Goal: Information Seeking & Learning: Learn about a topic

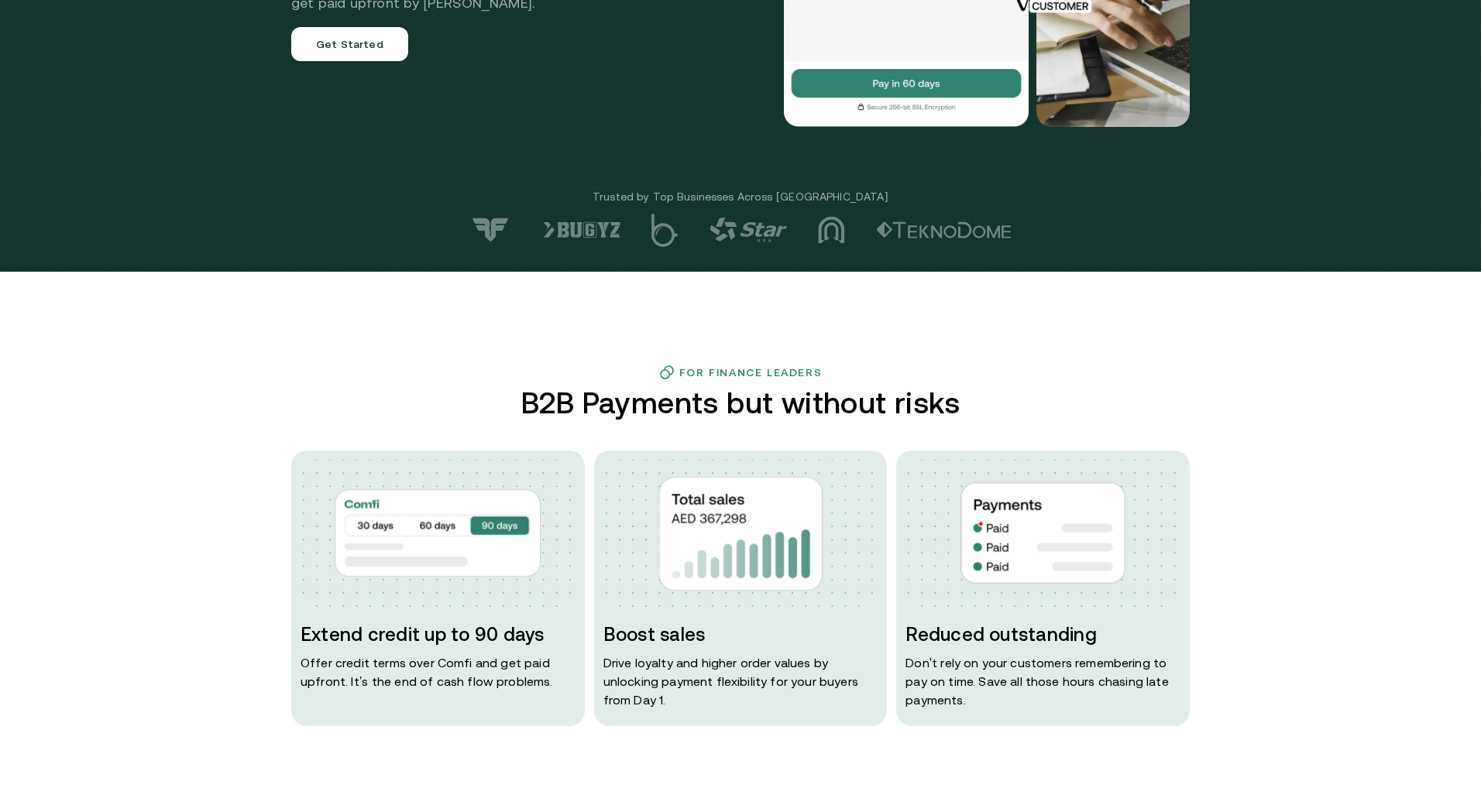
scroll to position [282, 0]
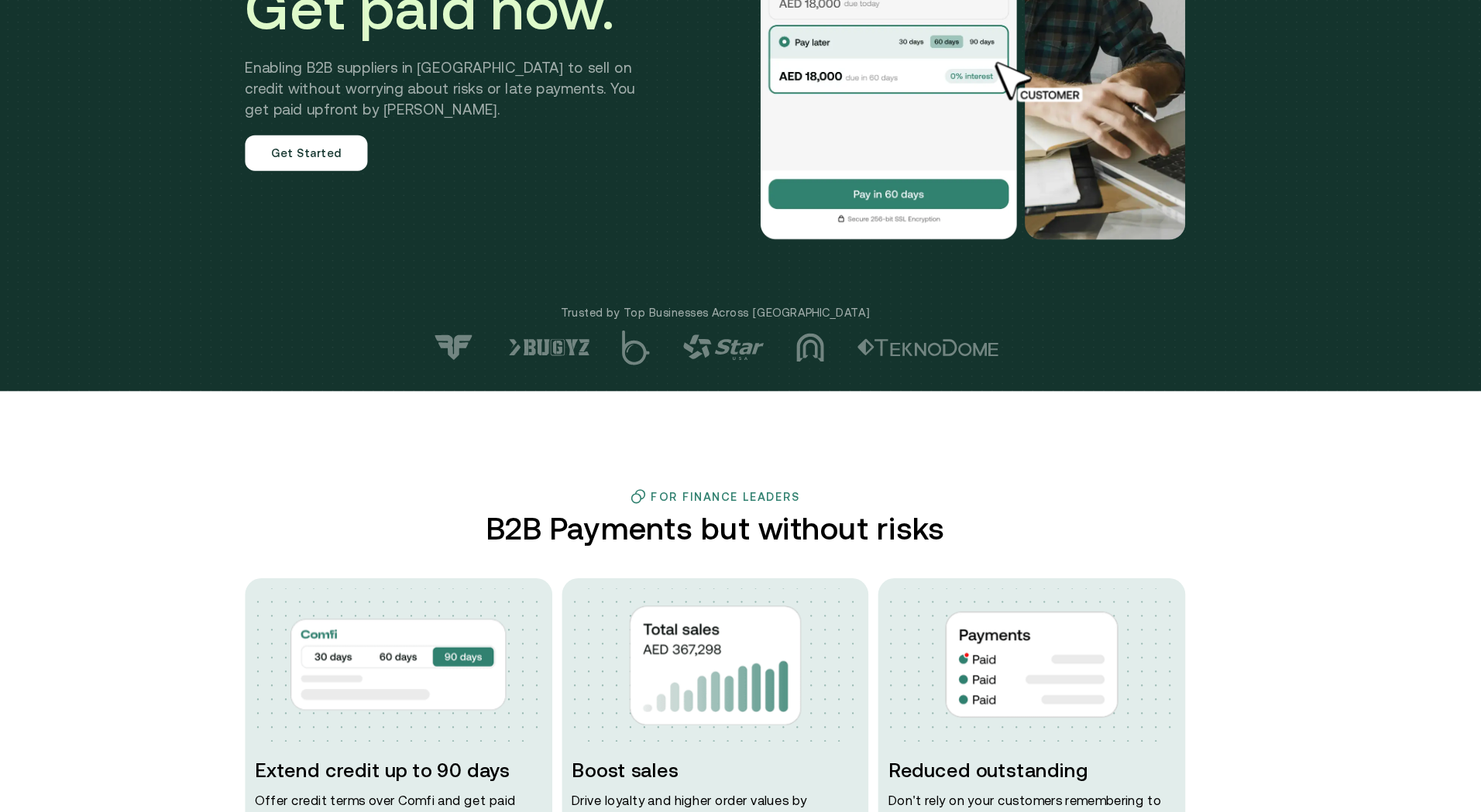
click at [899, 201] on img at bounding box center [906, 36] width 248 height 387
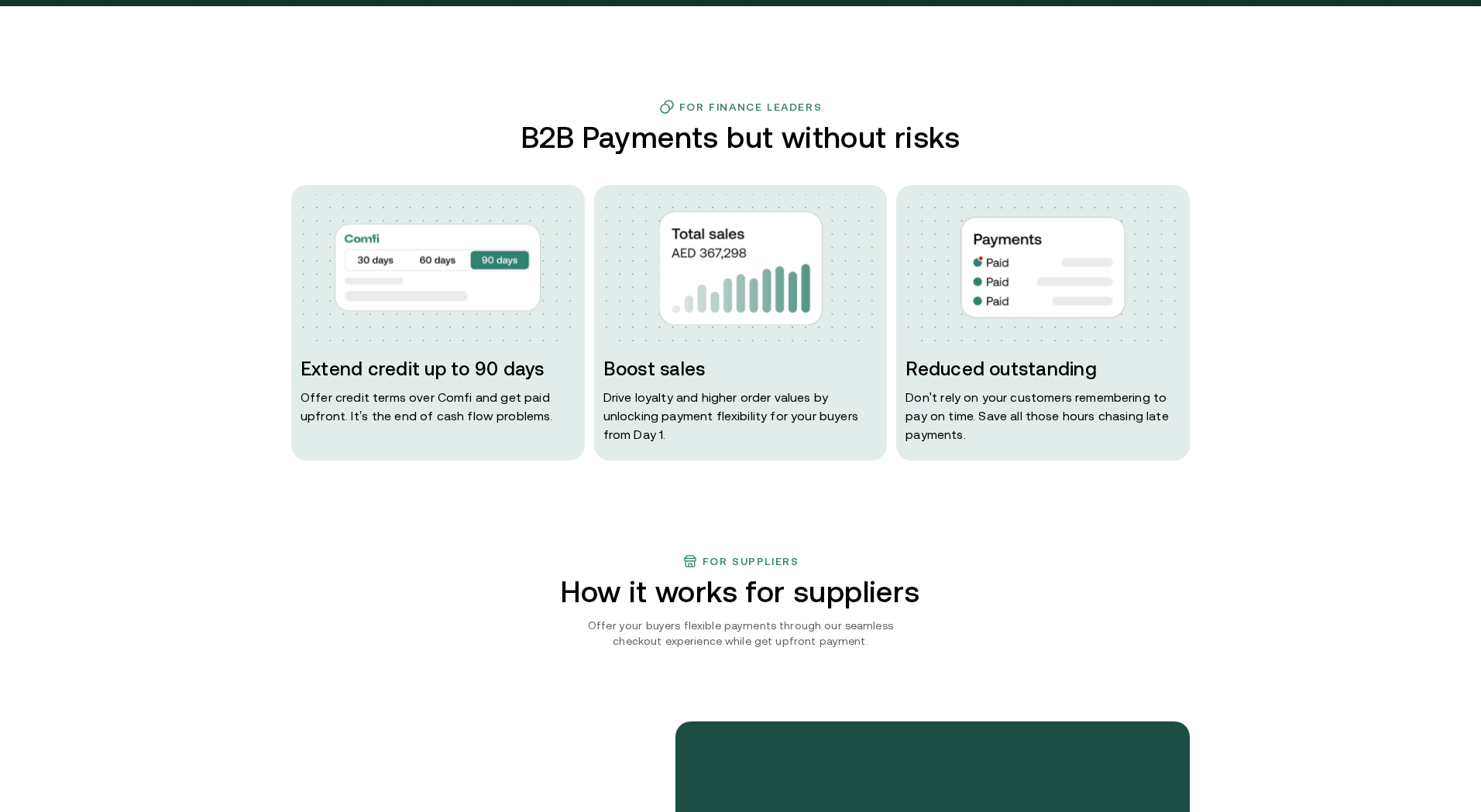
scroll to position [647, 0]
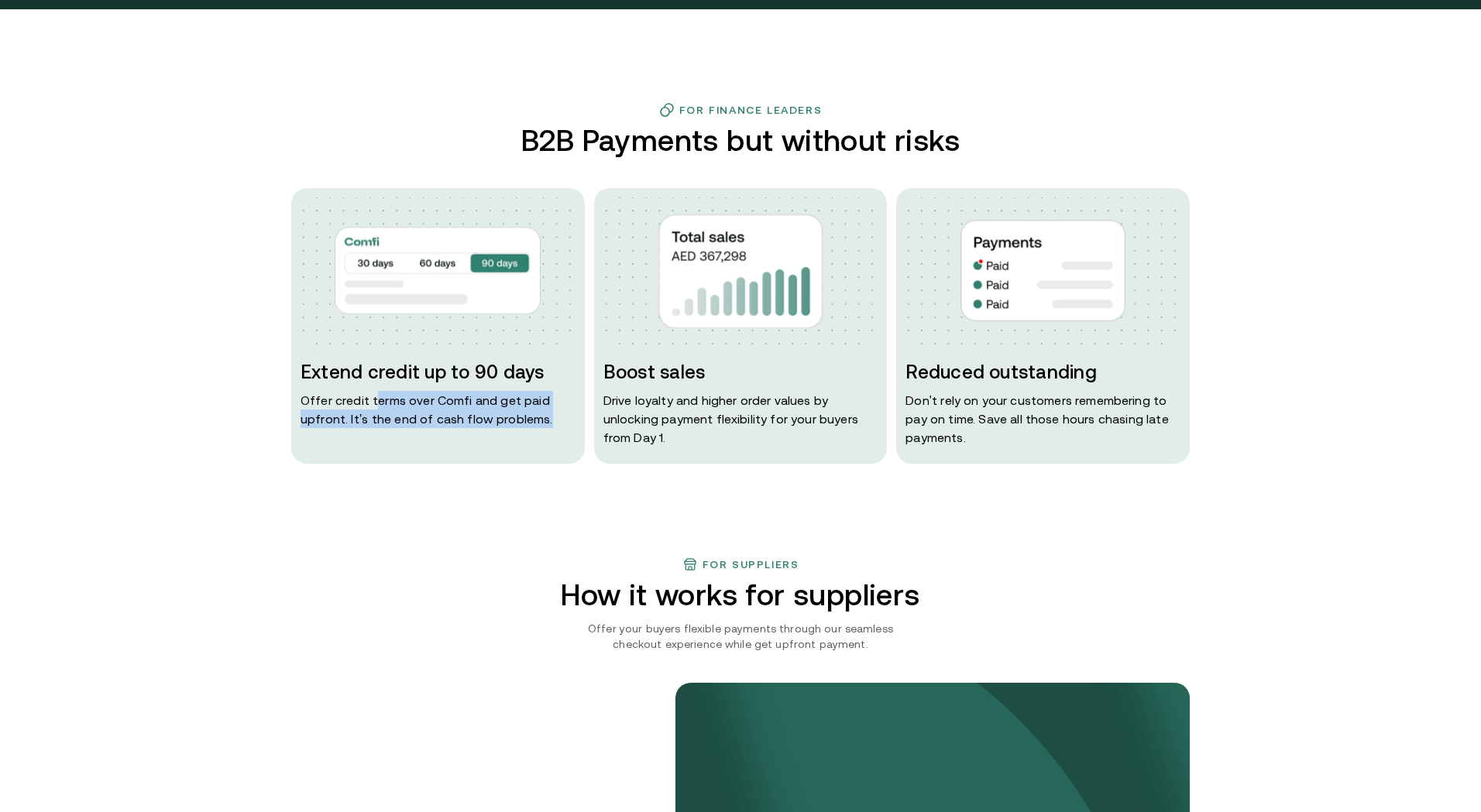
drag, startPoint x: 372, startPoint y: 402, endPoint x: 545, endPoint y: 412, distance: 173.3
click at [545, 412] on p "Offer credit terms over Comfi and get paid upfront. It’s the end of cash flow p…" at bounding box center [438, 409] width 275 height 37
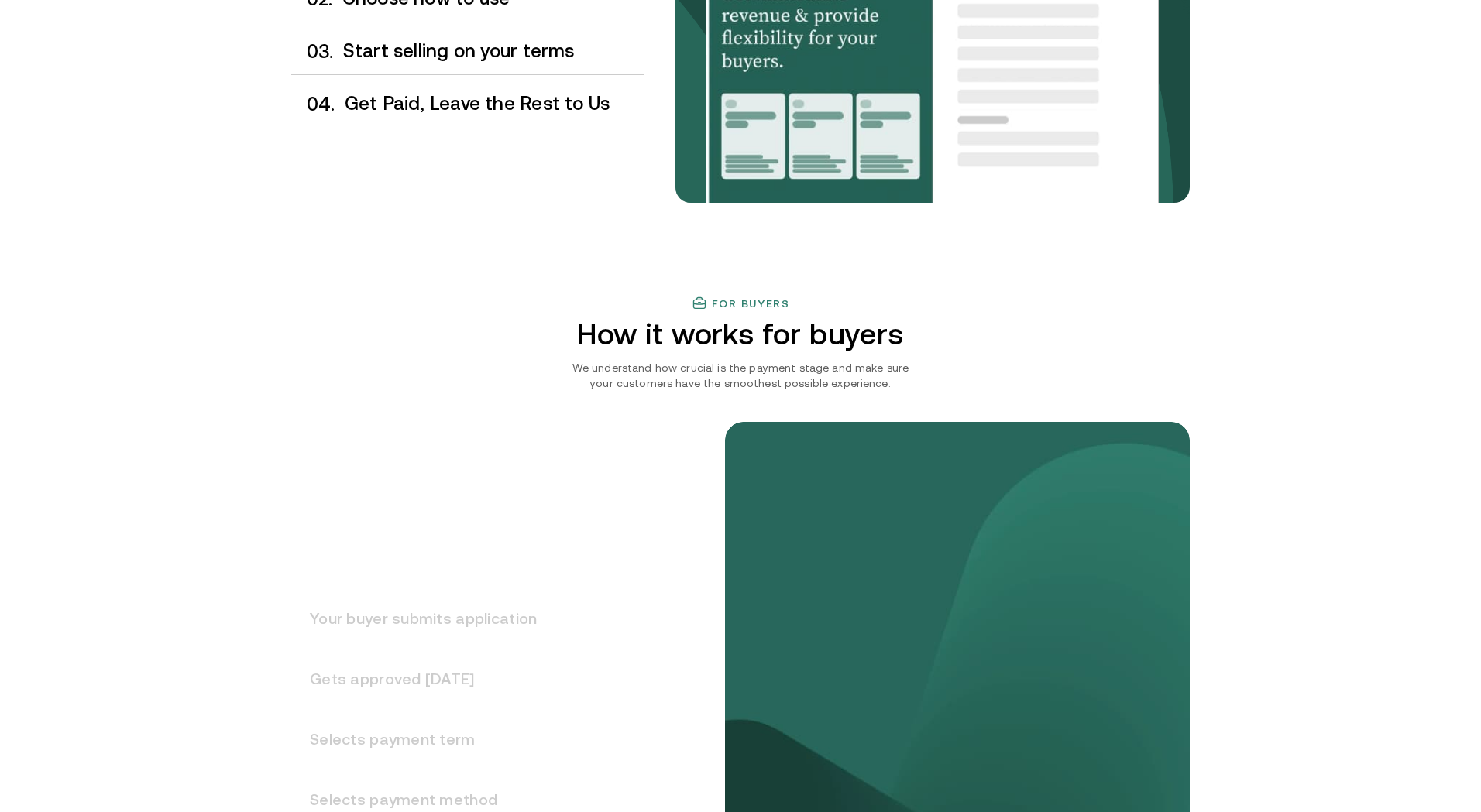
scroll to position [1784, 0]
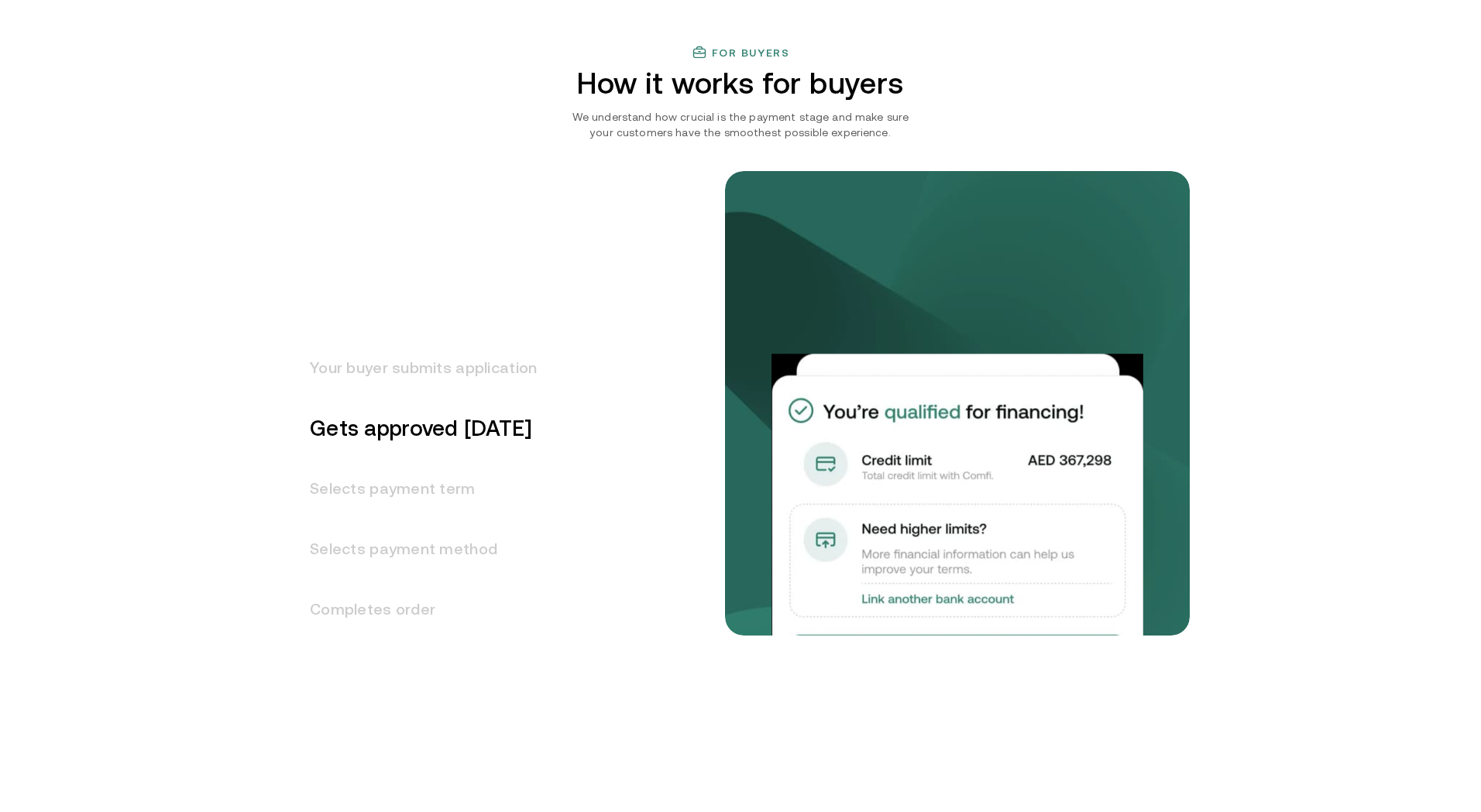
click at [417, 453] on h3 "Gets approved [DATE]" at bounding box center [413, 428] width 245 height 61
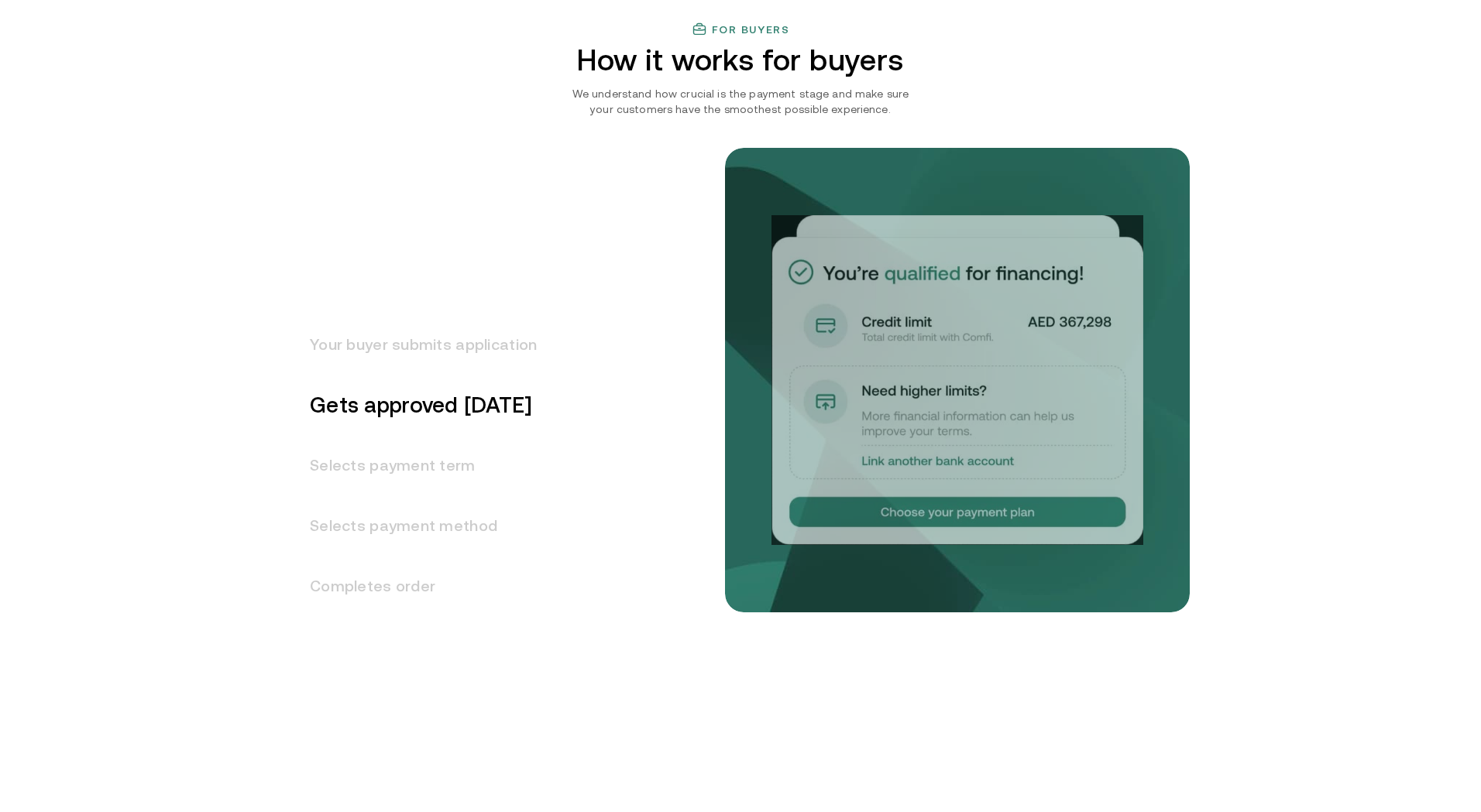
click at [422, 480] on h3 "Selects payment term" at bounding box center [413, 465] width 245 height 61
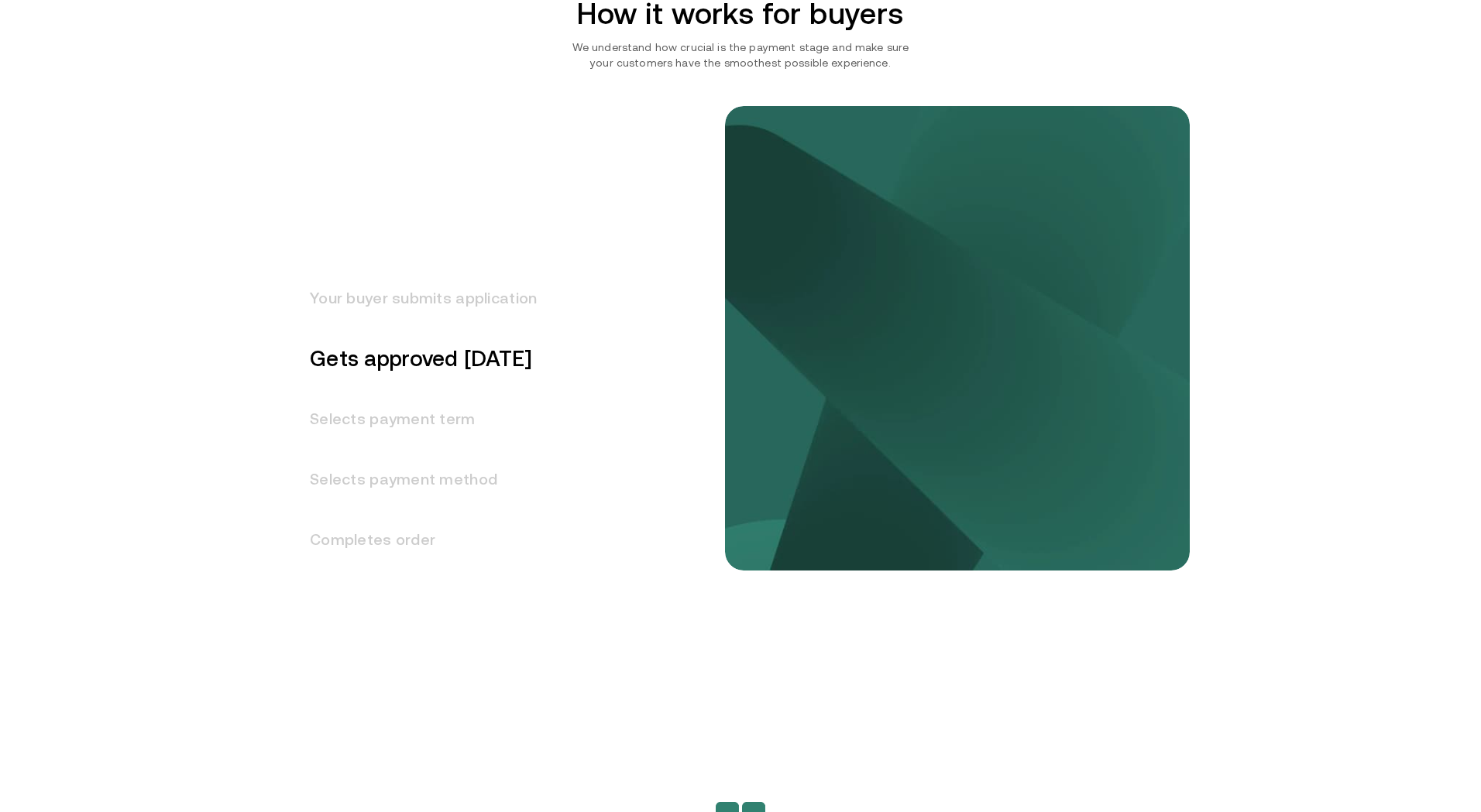
scroll to position [1881, 0]
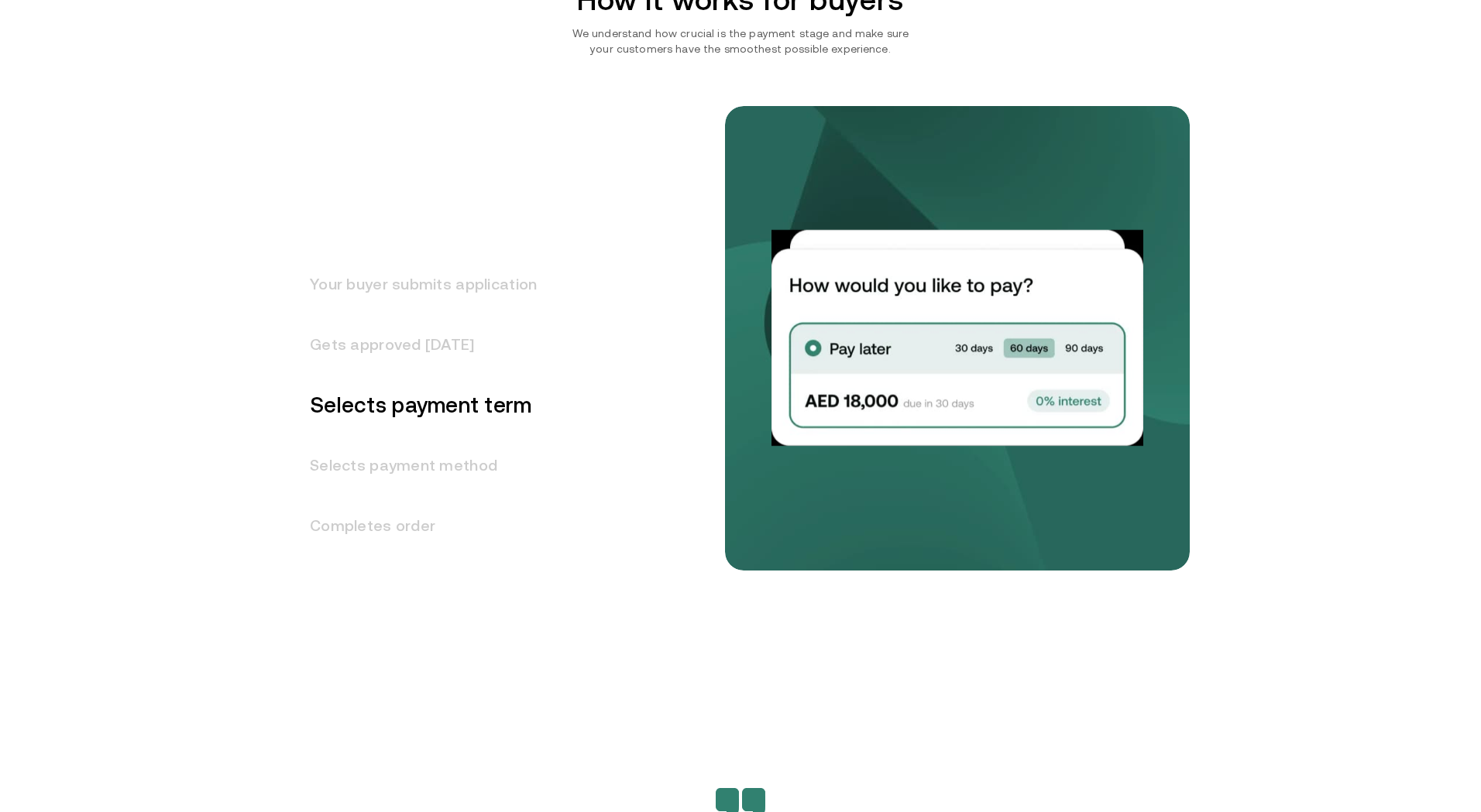
click at [427, 531] on h3 "Completes order" at bounding box center [413, 526] width 245 height 61
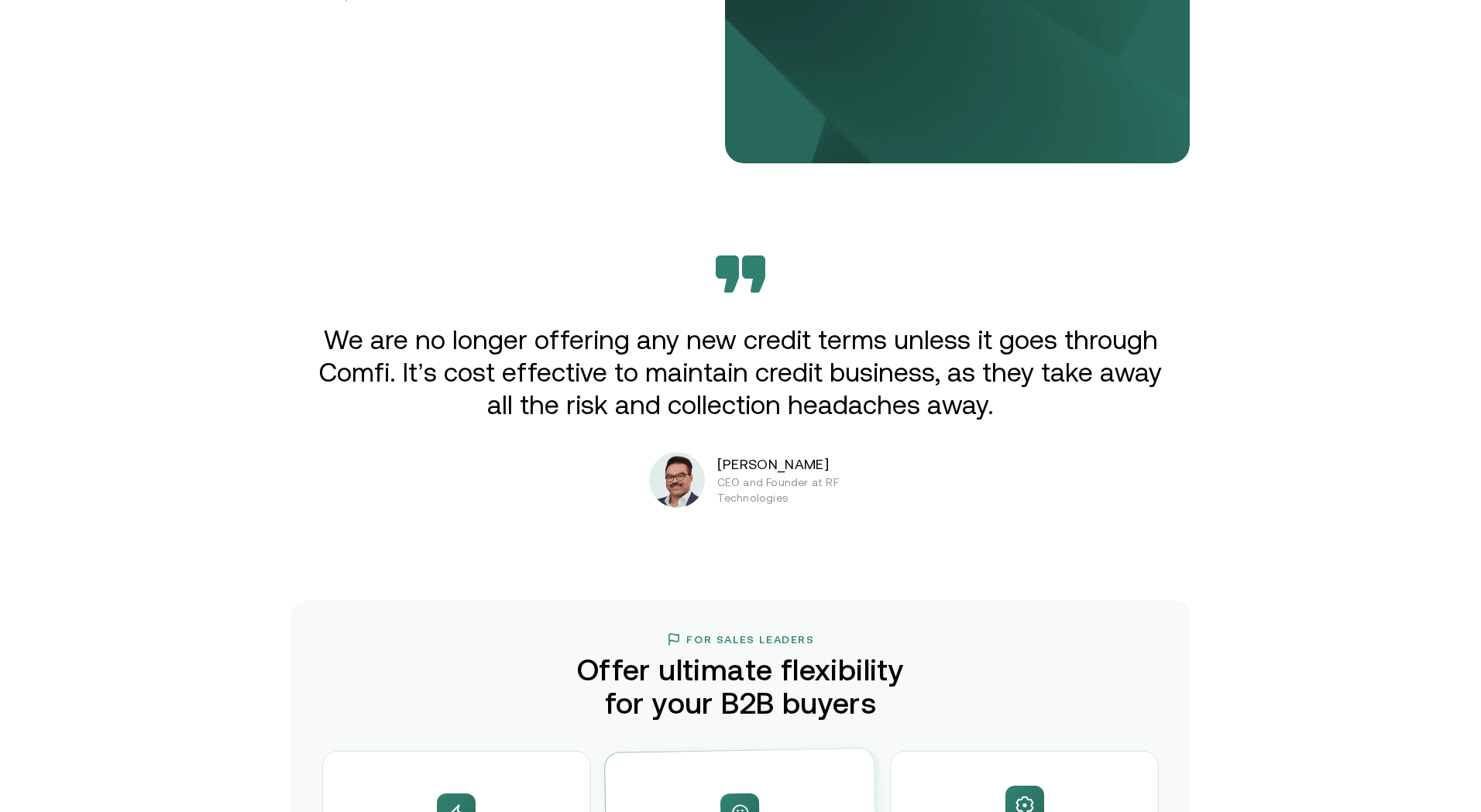
scroll to position [2455, 0]
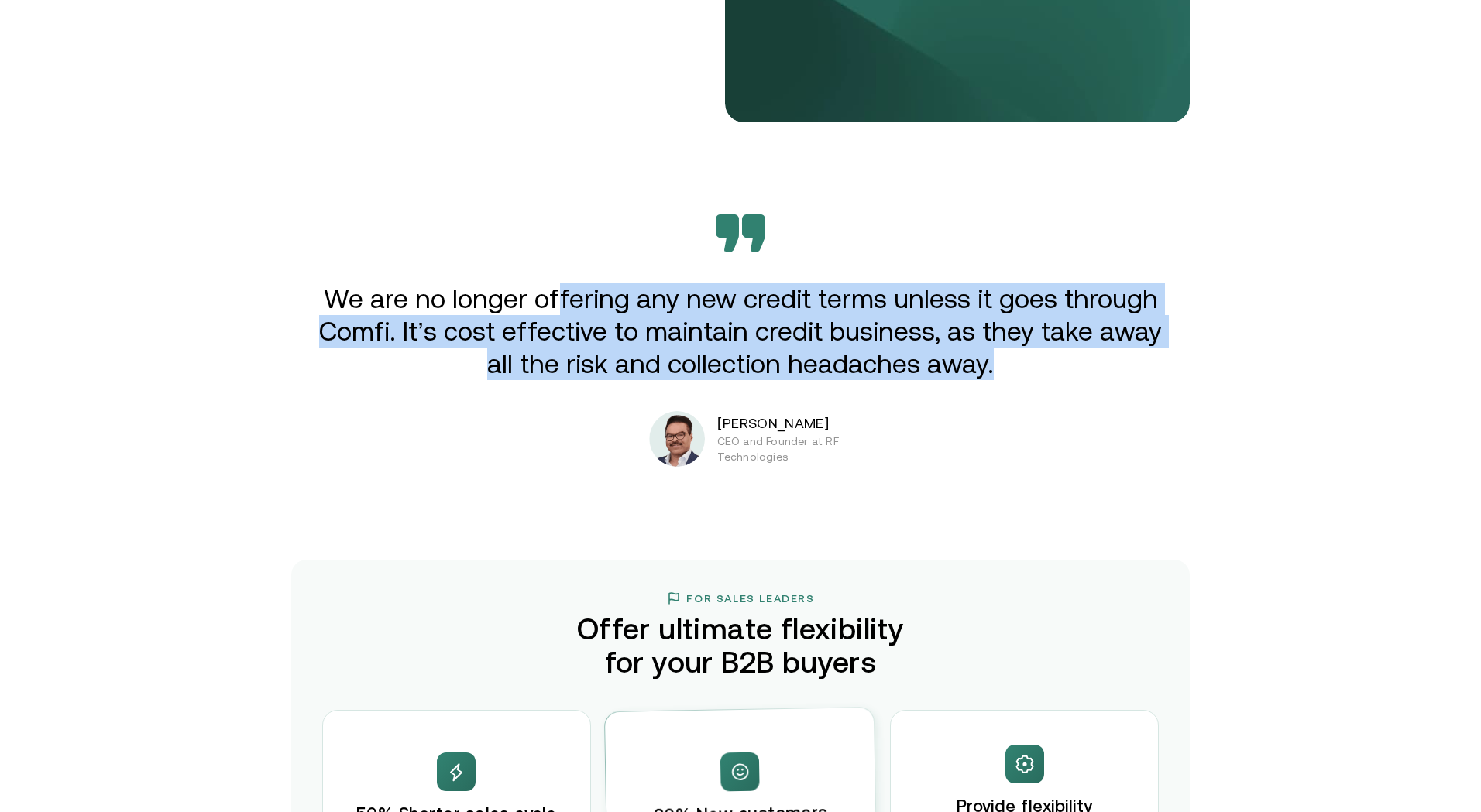
drag, startPoint x: 563, startPoint y: 298, endPoint x: 1082, endPoint y: 364, distance: 523.2
click at [1082, 364] on p "We are no longer offering any new credit terms unless it goes through Comfi. It…" at bounding box center [740, 332] width 853 height 98
drag, startPoint x: 1082, startPoint y: 364, endPoint x: 1041, endPoint y: 364, distance: 41.0
click at [1081, 365] on p "We are no longer offering any new credit terms unless it goes through Comfi. It…" at bounding box center [740, 332] width 853 height 98
drag, startPoint x: 1028, startPoint y: 364, endPoint x: 328, endPoint y: 289, distance: 704.0
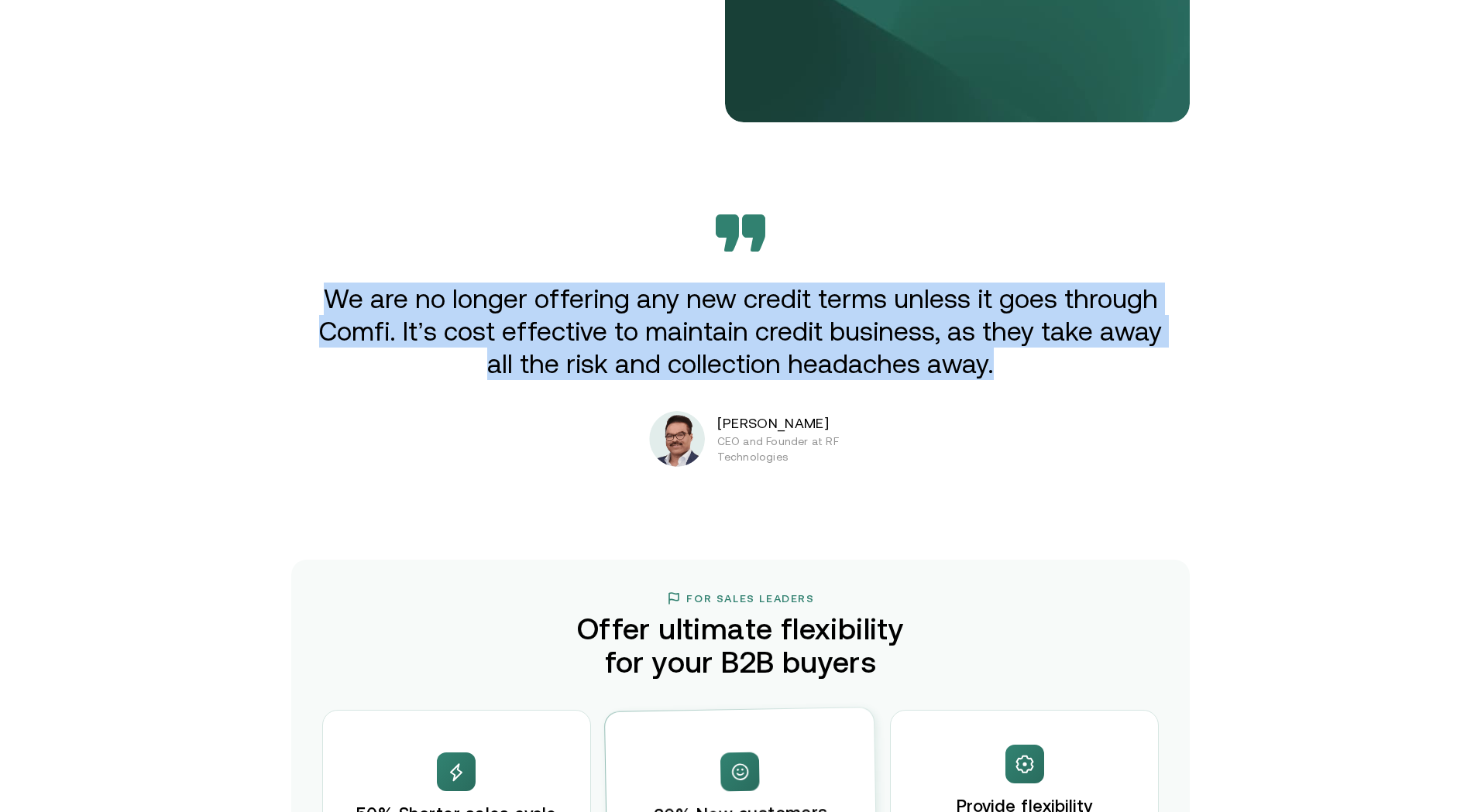
click at [328, 289] on p "We are no longer offering any new credit terms unless it goes through Comfi. It…" at bounding box center [740, 332] width 853 height 98
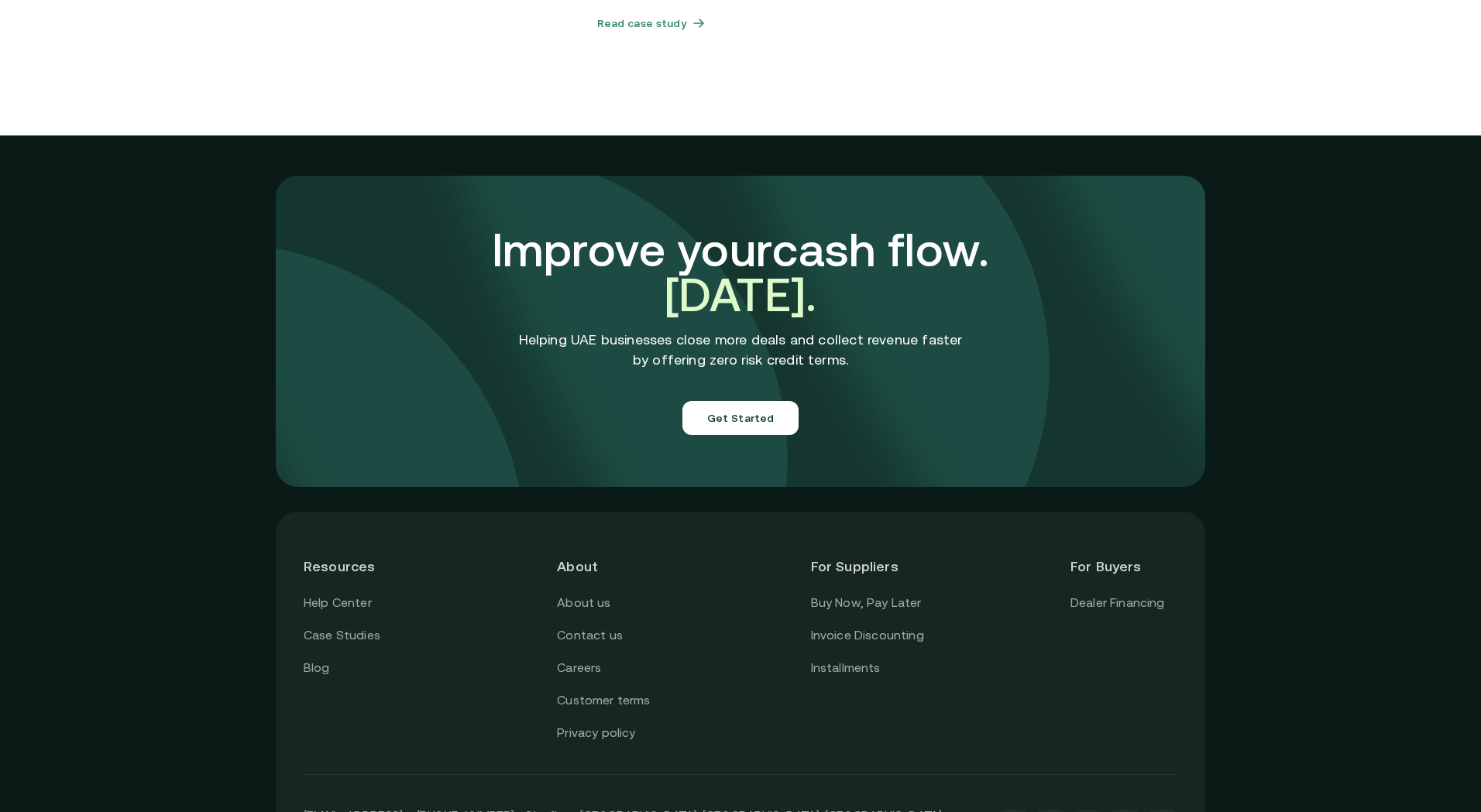
scroll to position [5339, 0]
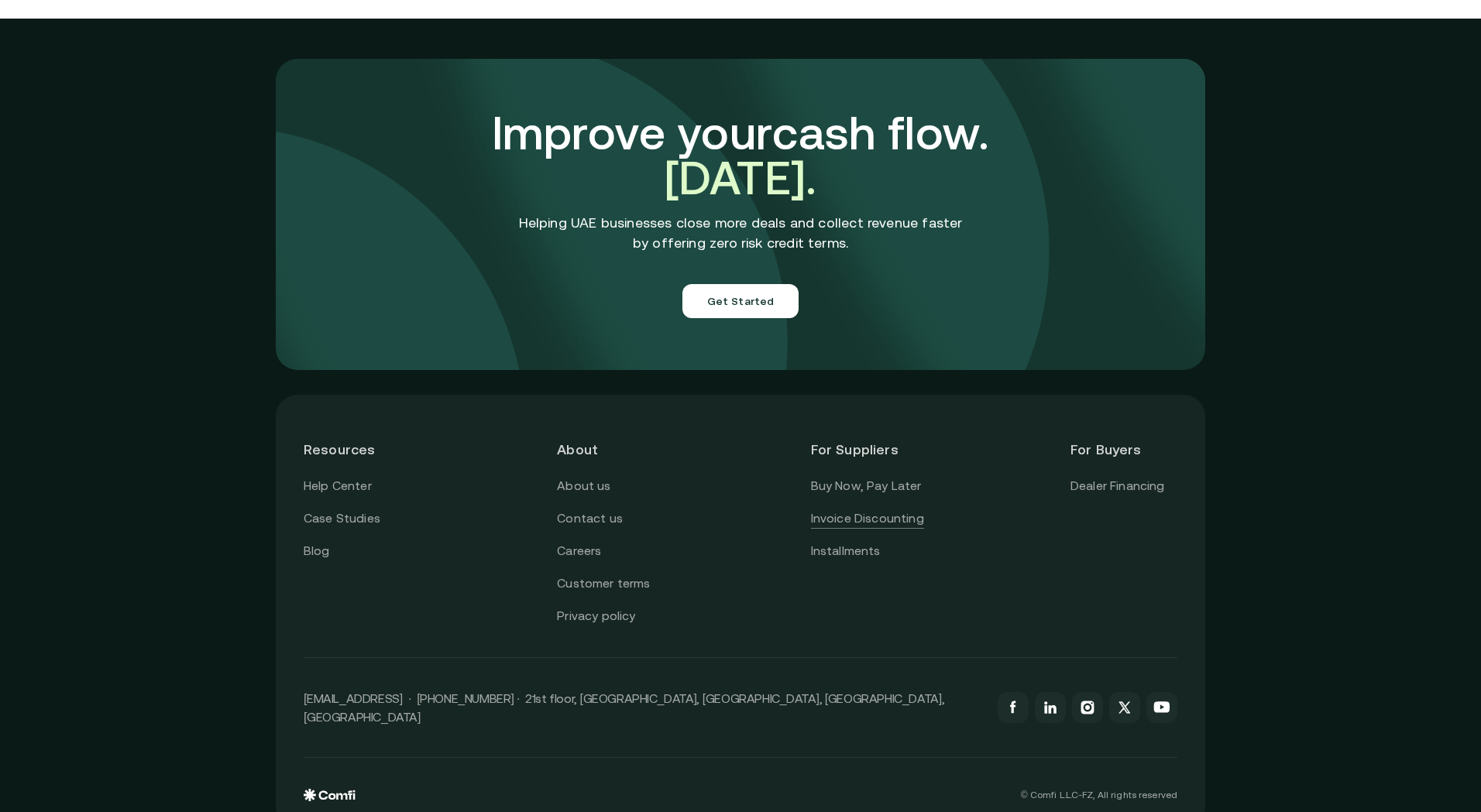
click at [853, 508] on link "Invoice Discounting" at bounding box center [868, 518] width 113 height 20
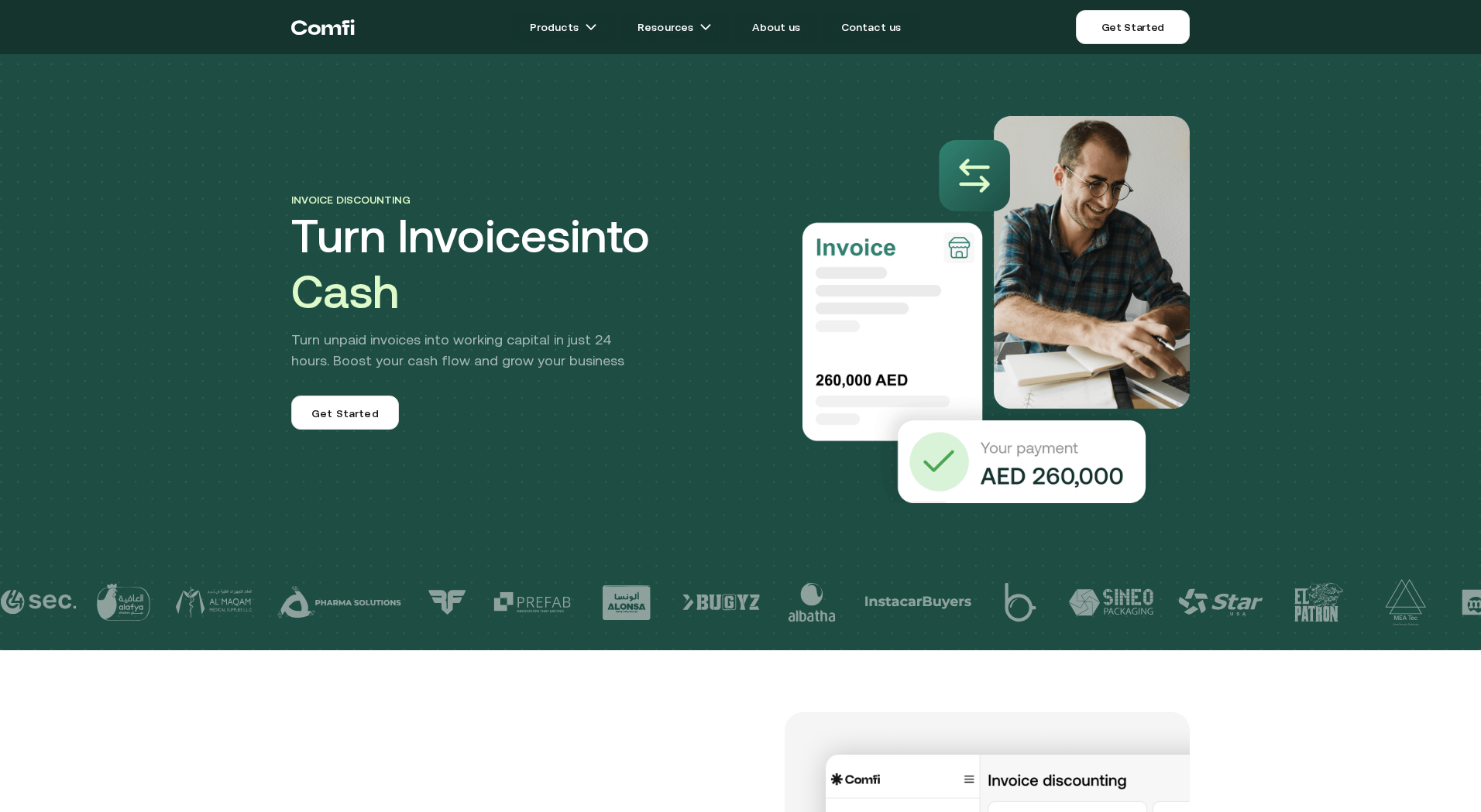
click at [596, 609] on img at bounding box center [627, 603] width 62 height 35
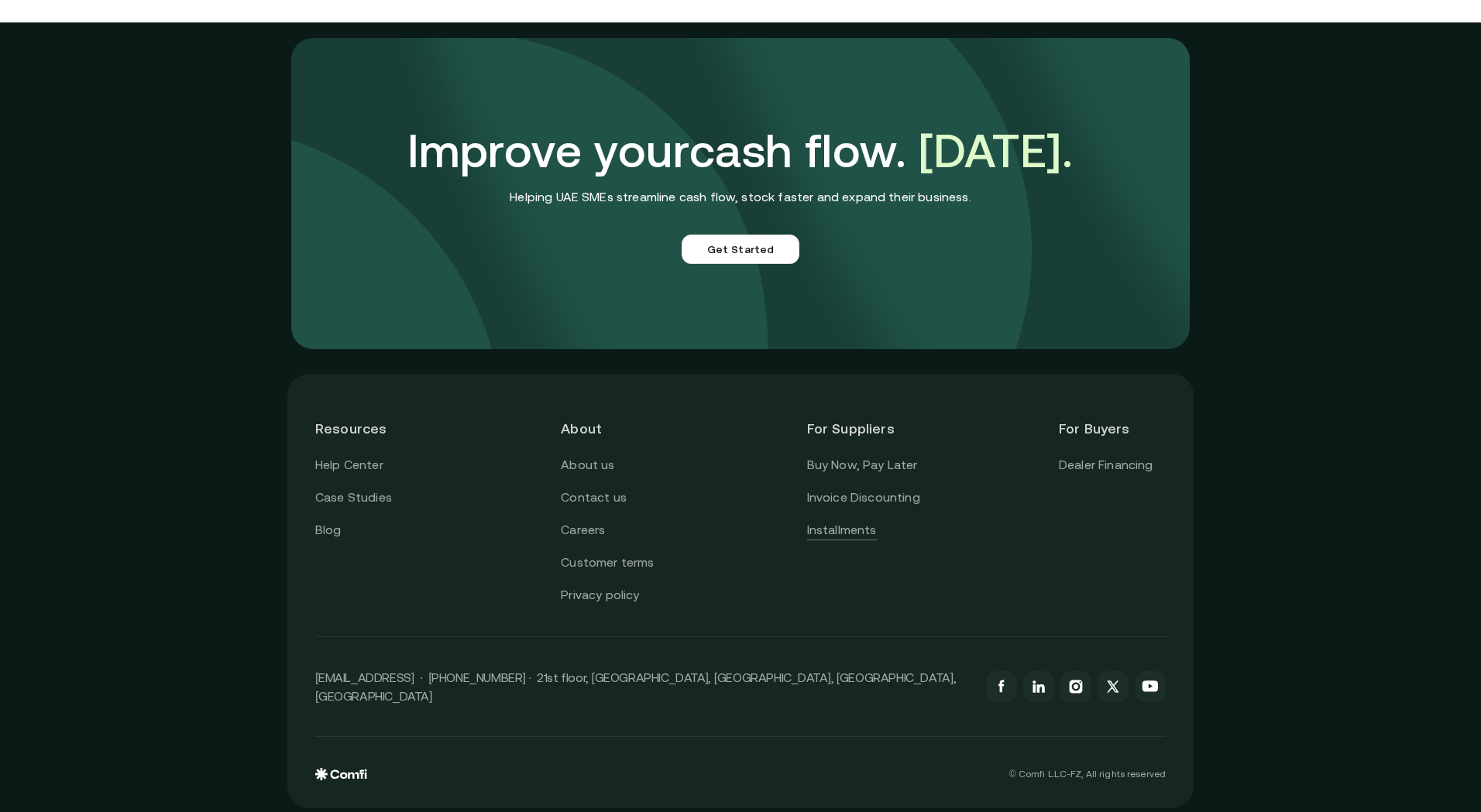
scroll to position [4233, 0]
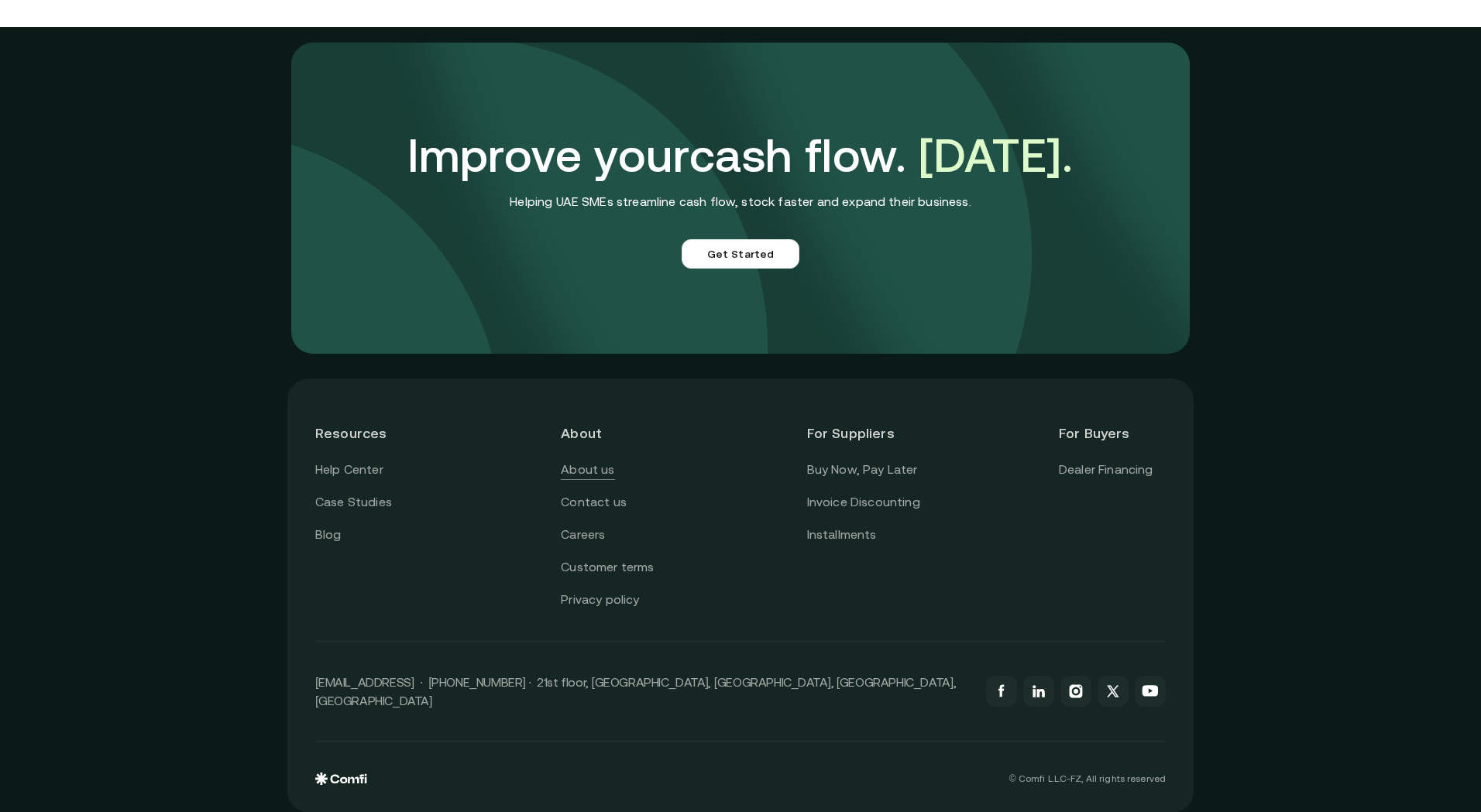
click at [610, 469] on link "About us" at bounding box center [587, 470] width 54 height 20
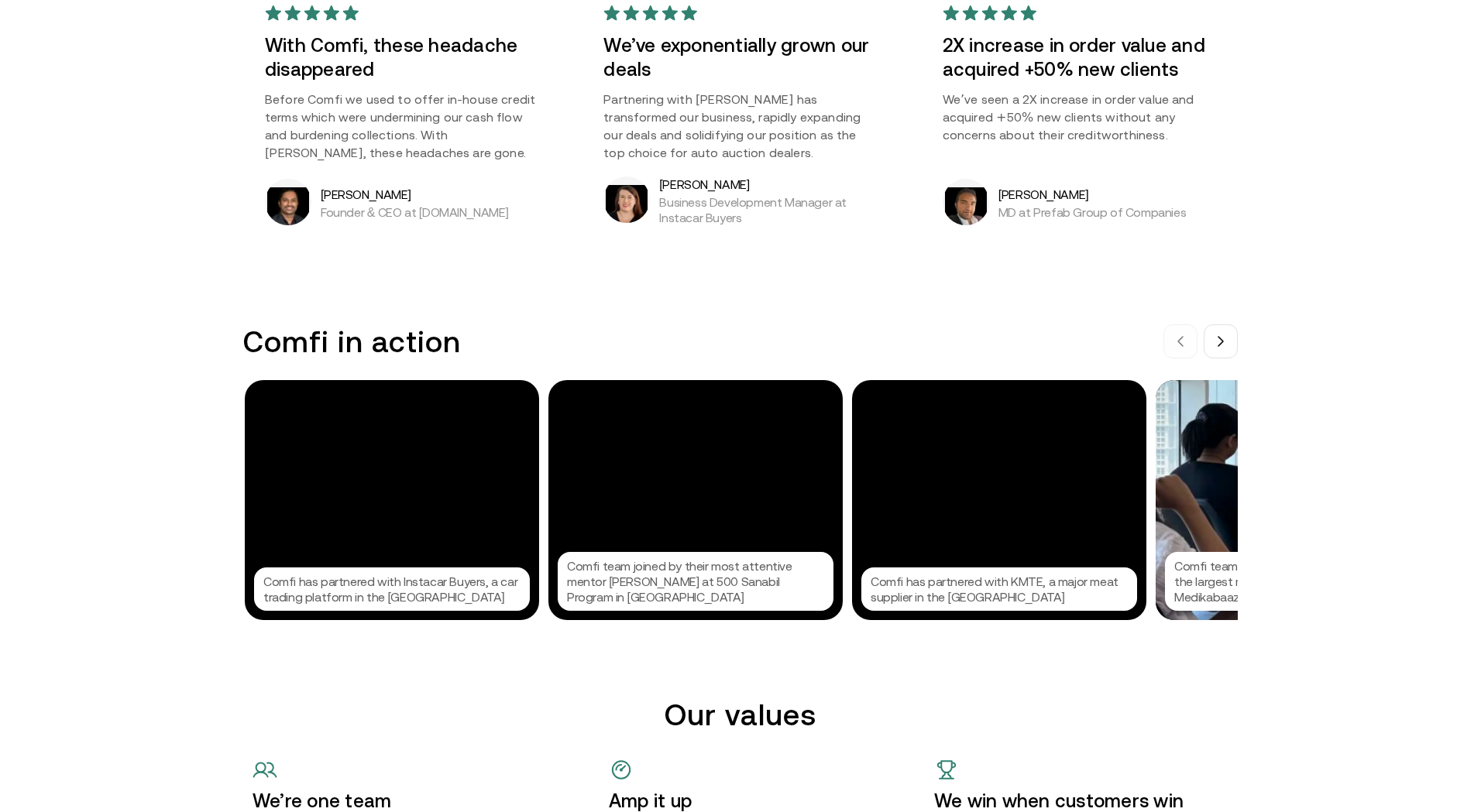
scroll to position [1540, 0]
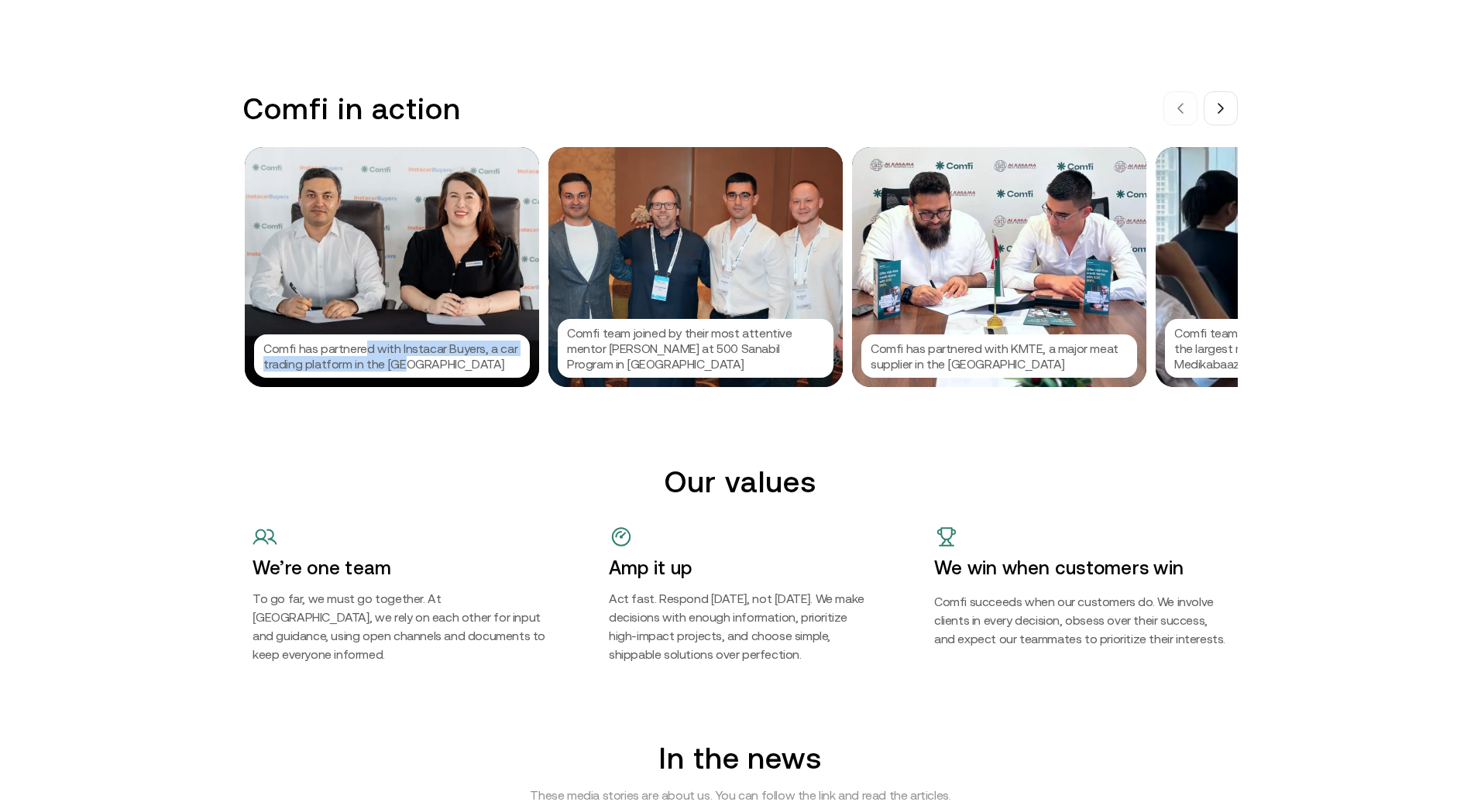
drag, startPoint x: 380, startPoint y: 345, endPoint x: 447, endPoint y: 361, distance: 68.9
click at [447, 361] on p "Comfi has partnered with Instacar Buyers, a car trading platform in the UAE" at bounding box center [392, 357] width 258 height 31
click at [447, 361] on div at bounding box center [740, 406] width 1481 height 812
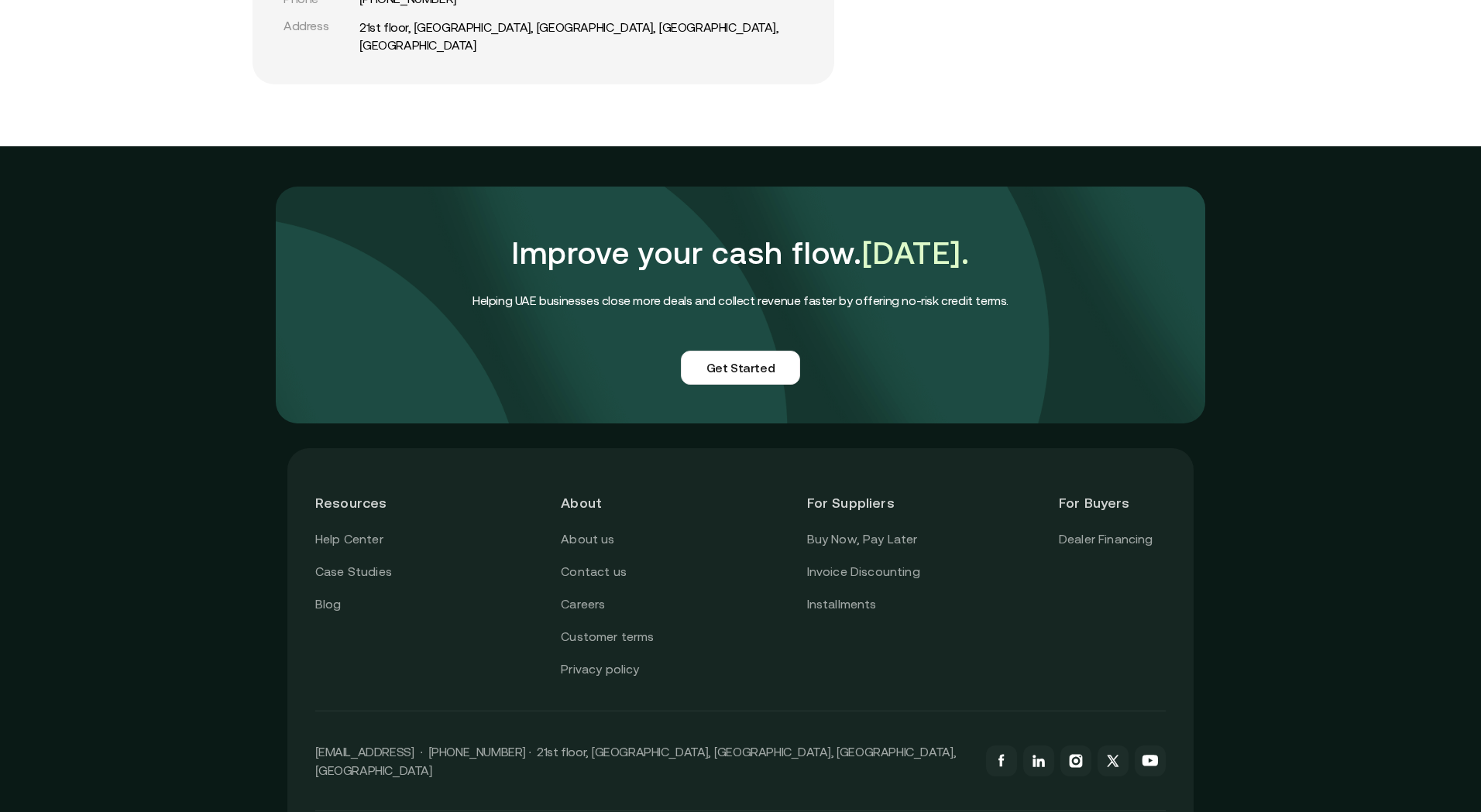
scroll to position [3659, 0]
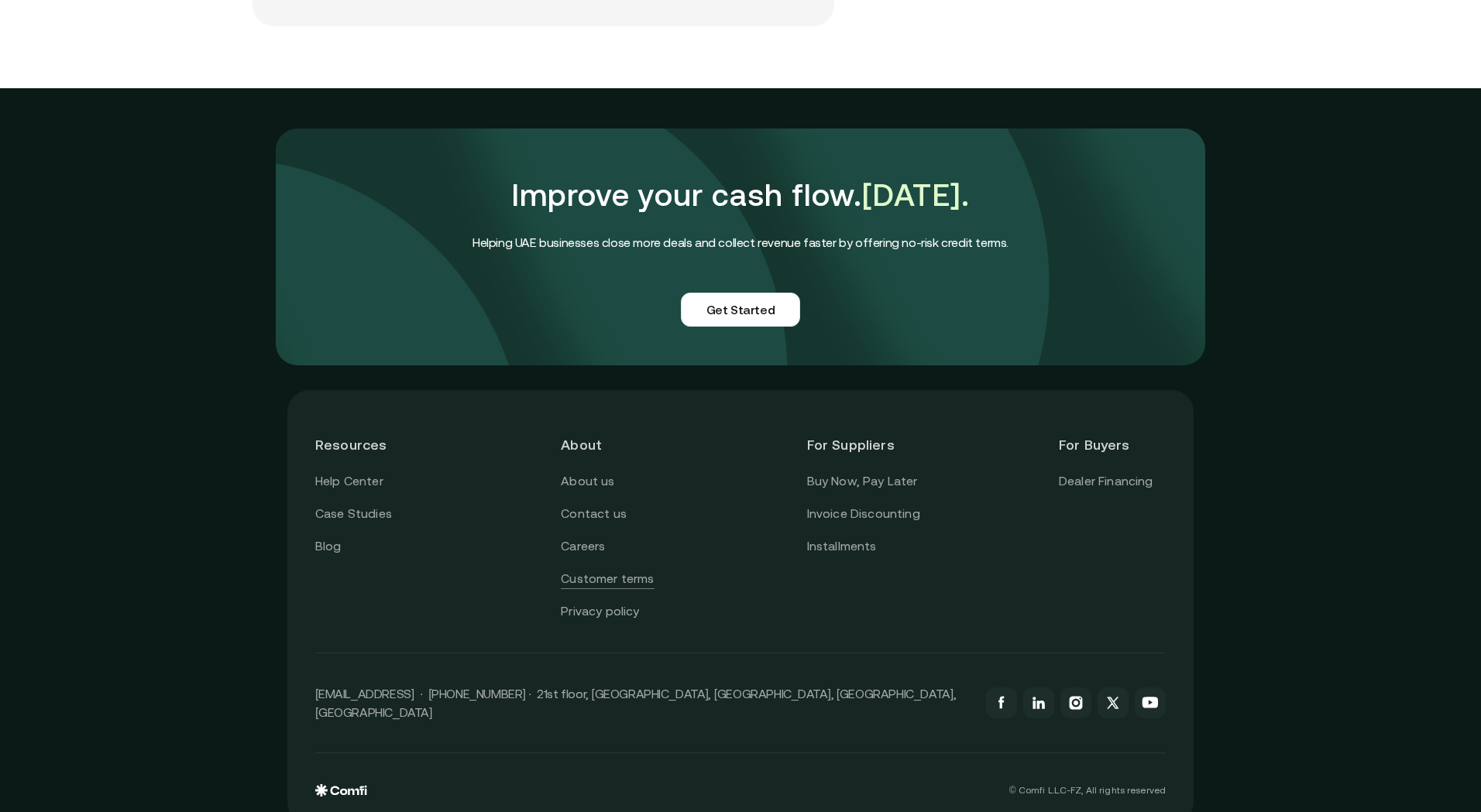
click at [604, 569] on link "Customer terms" at bounding box center [606, 578] width 93 height 20
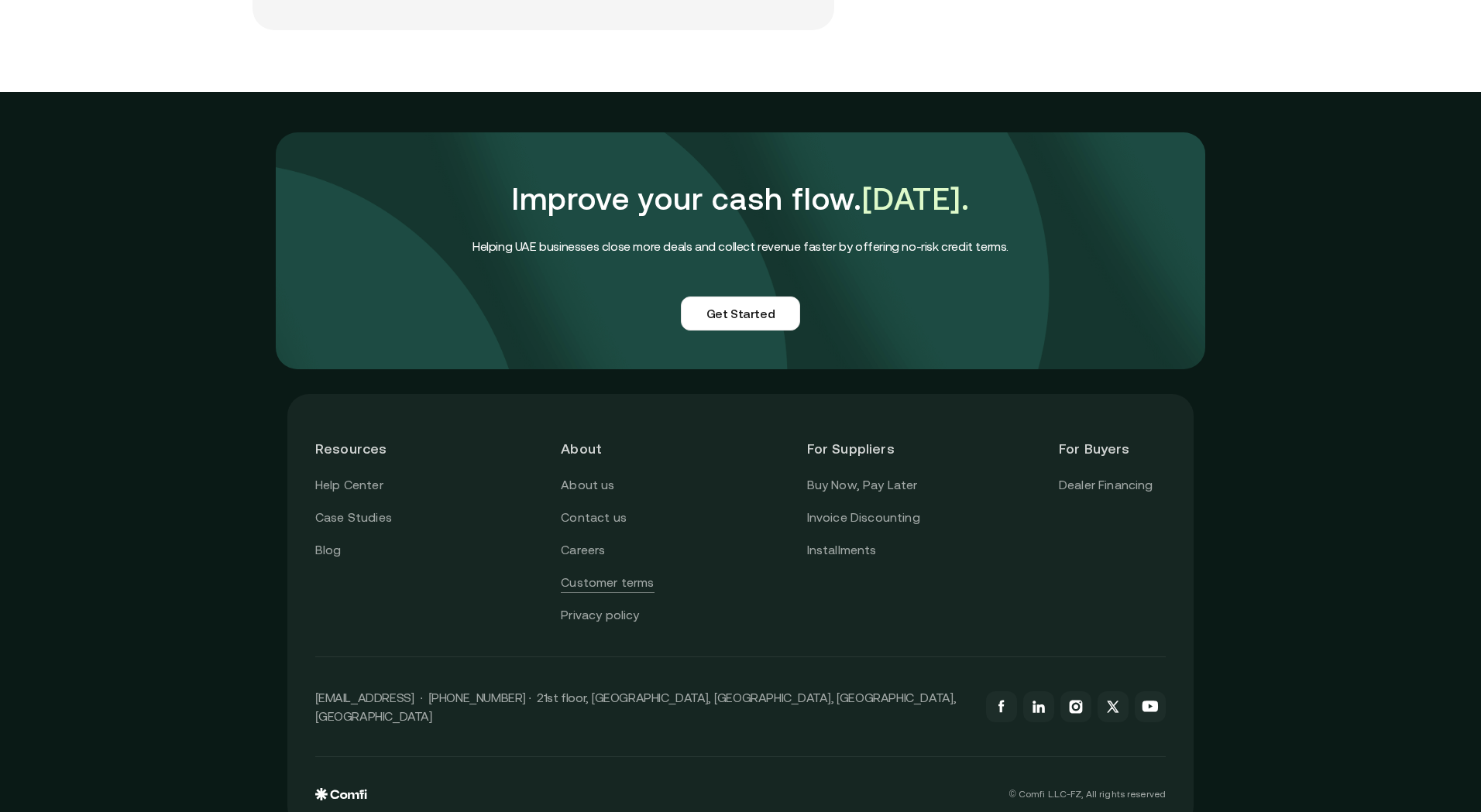
scroll to position [3654, 0]
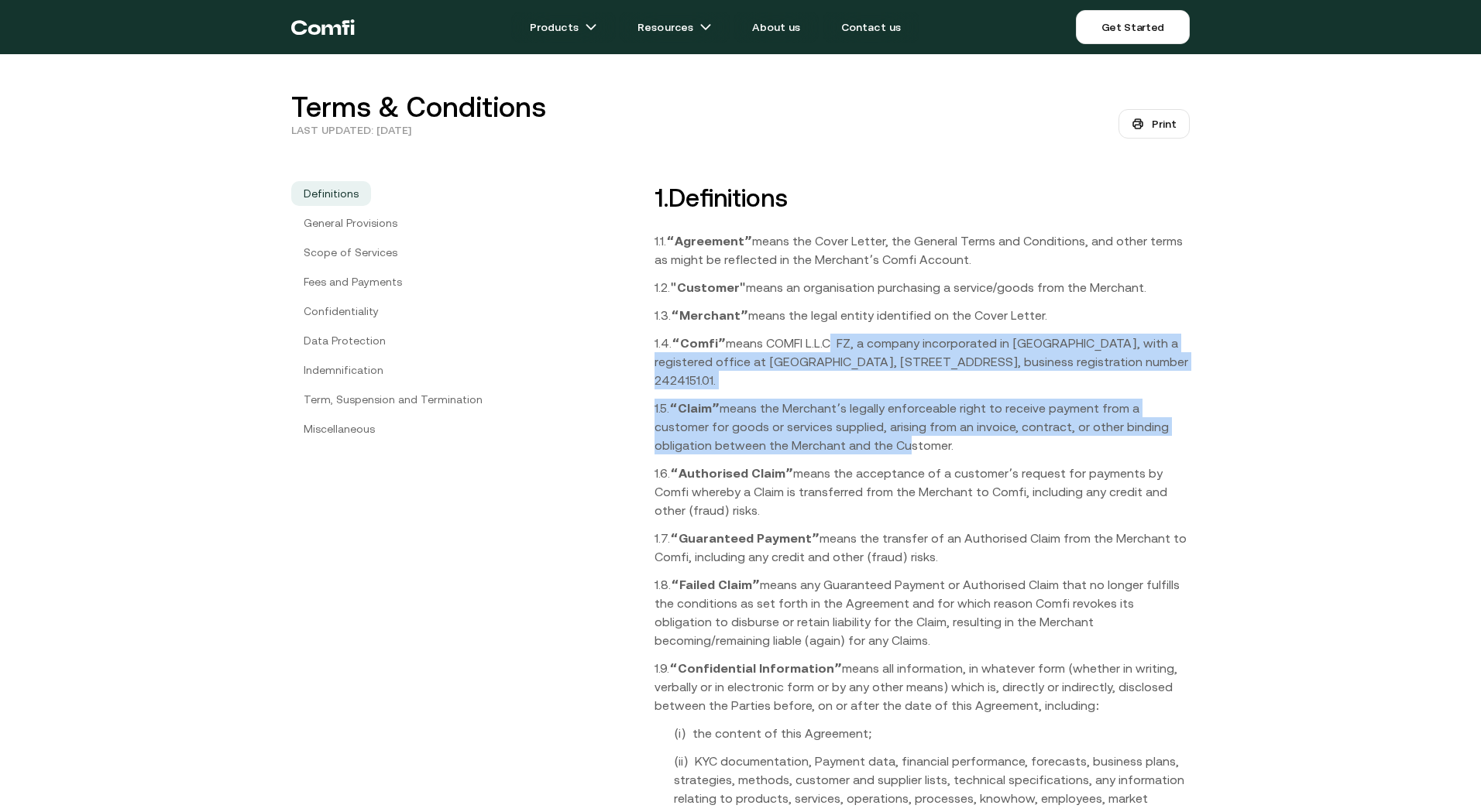
drag, startPoint x: 825, startPoint y: 374, endPoint x: 831, endPoint y: 439, distance: 65.3
click at [831, 439] on p "1.5. “Claimˮ means the Merchantʼs legally enforceable right to receive payment …" at bounding box center [922, 427] width 535 height 56
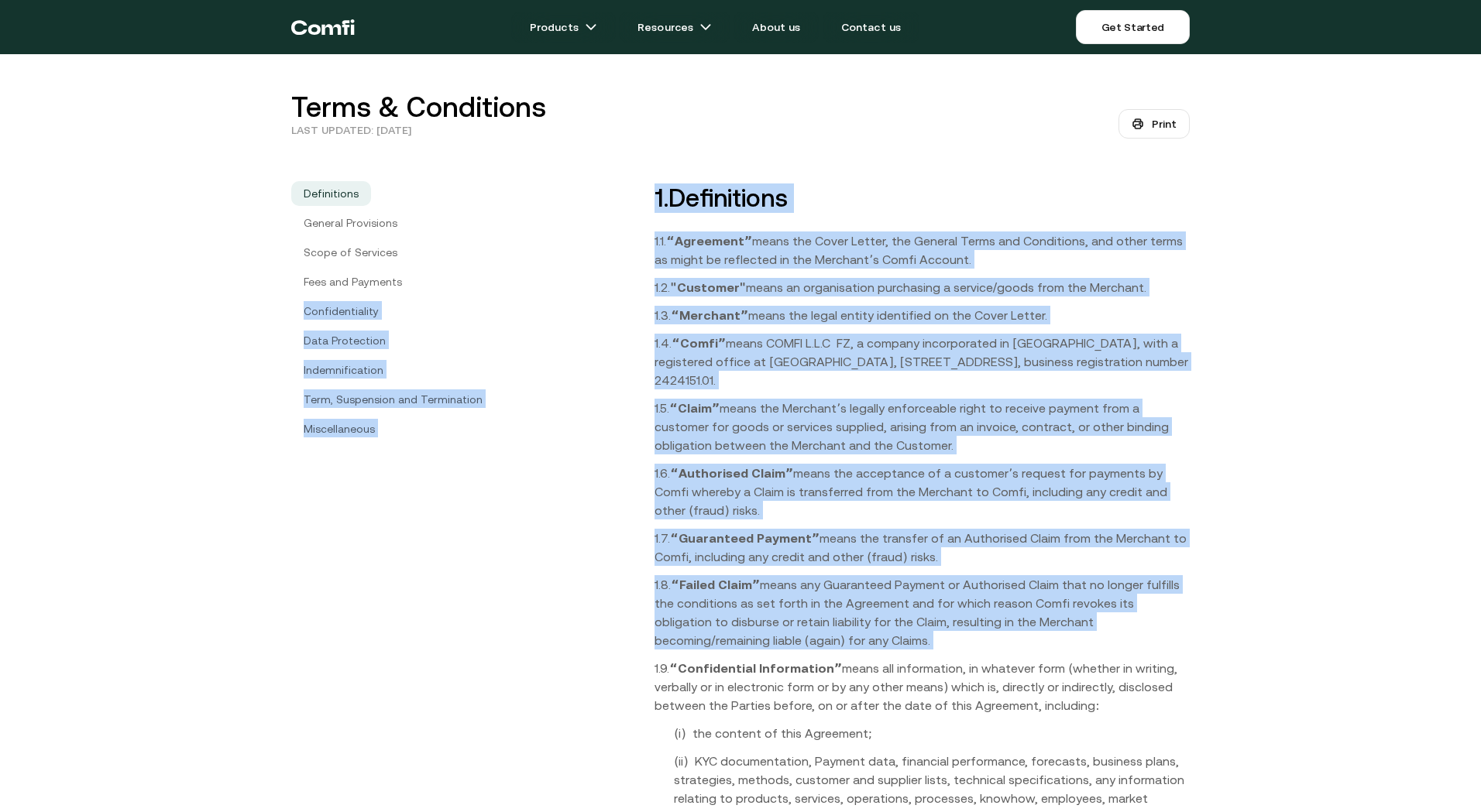
drag, startPoint x: 914, startPoint y: 652, endPoint x: 555, endPoint y: 281, distance: 516.3
click at [886, 357] on p "1.4. “Comfiˮ means COMFI L.L.C FZ, a company incorporated in Dubai, with a regi…" at bounding box center [922, 361] width 535 height 56
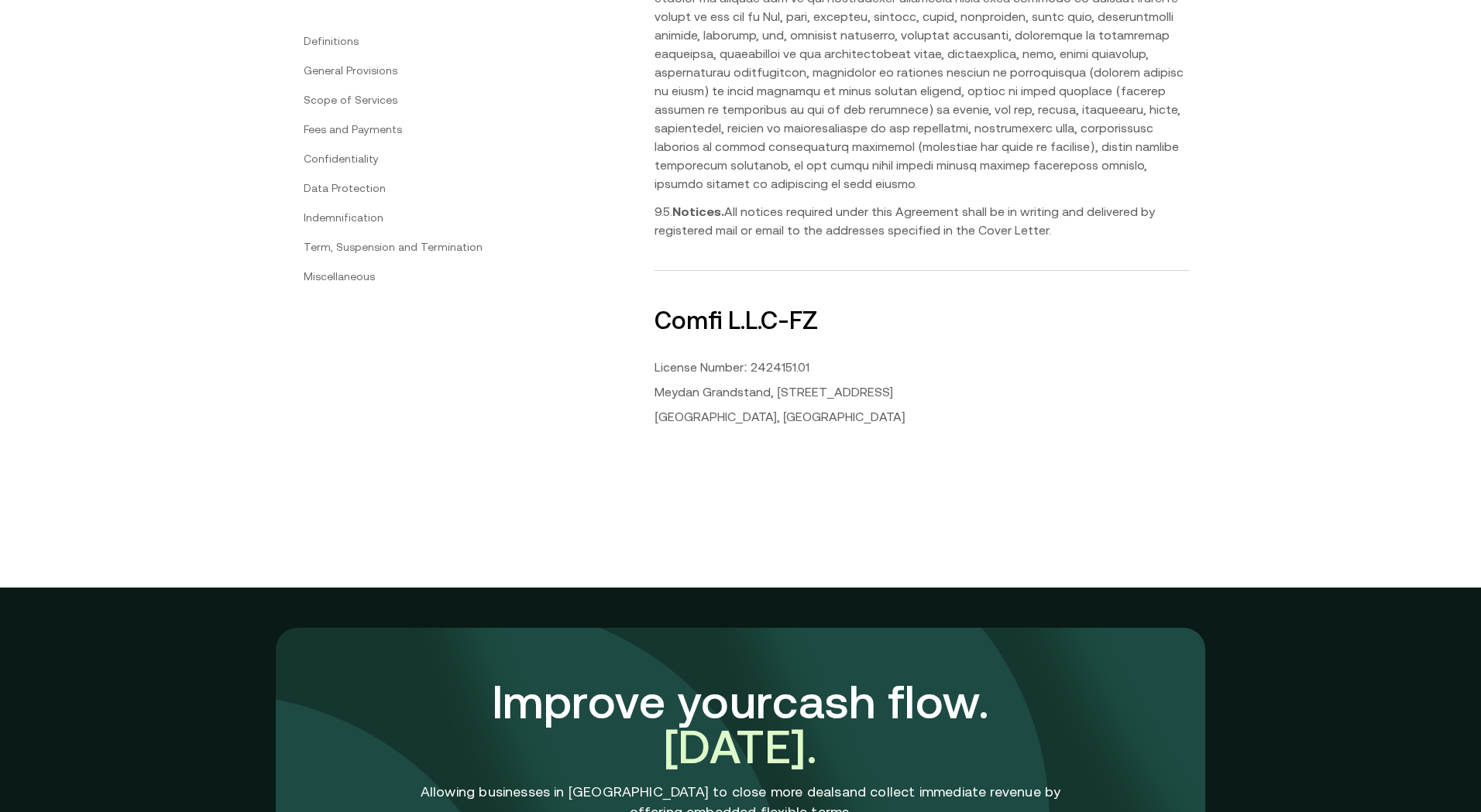
scroll to position [8325, 0]
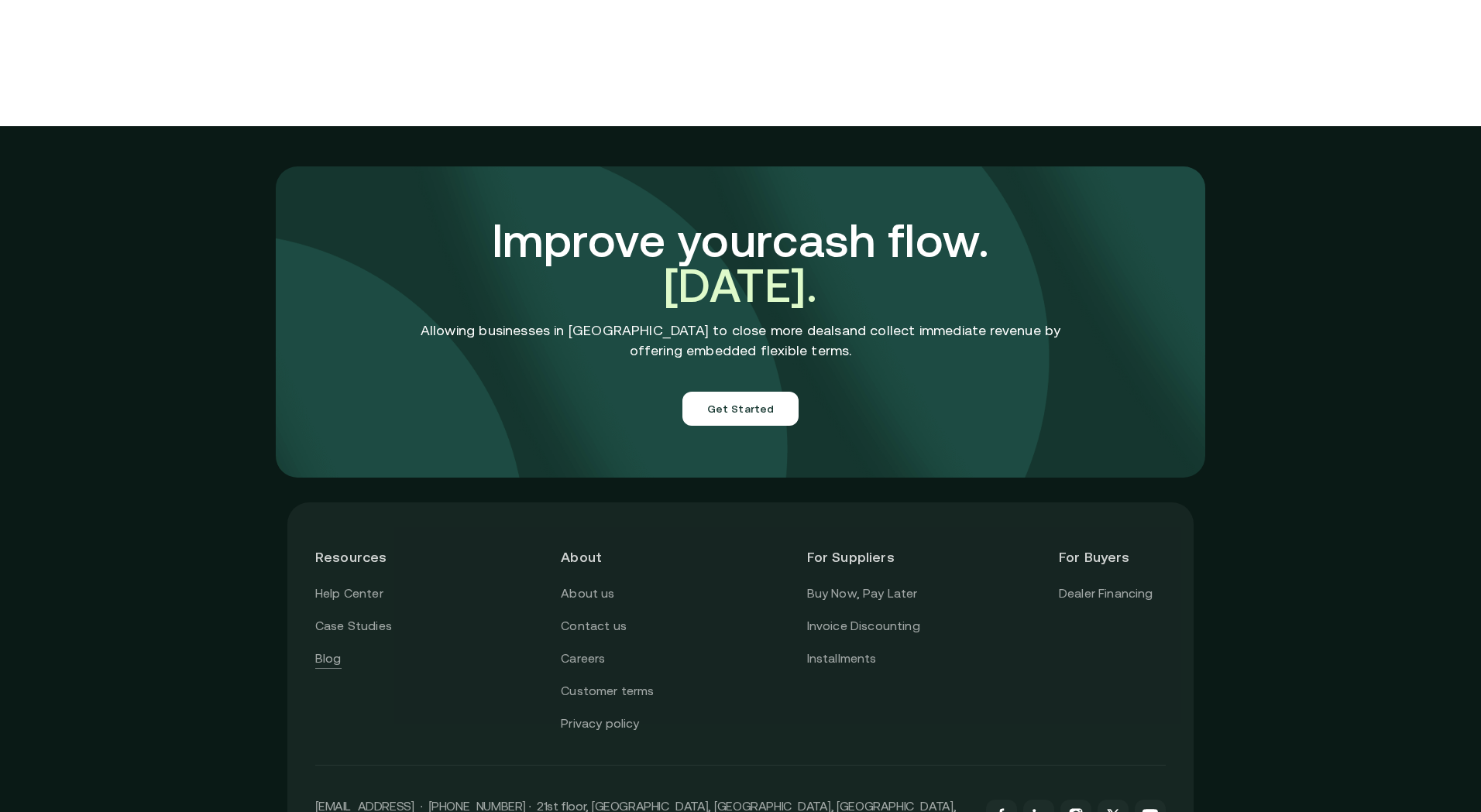
click at [333, 649] on link "Blog" at bounding box center [328, 658] width 26 height 20
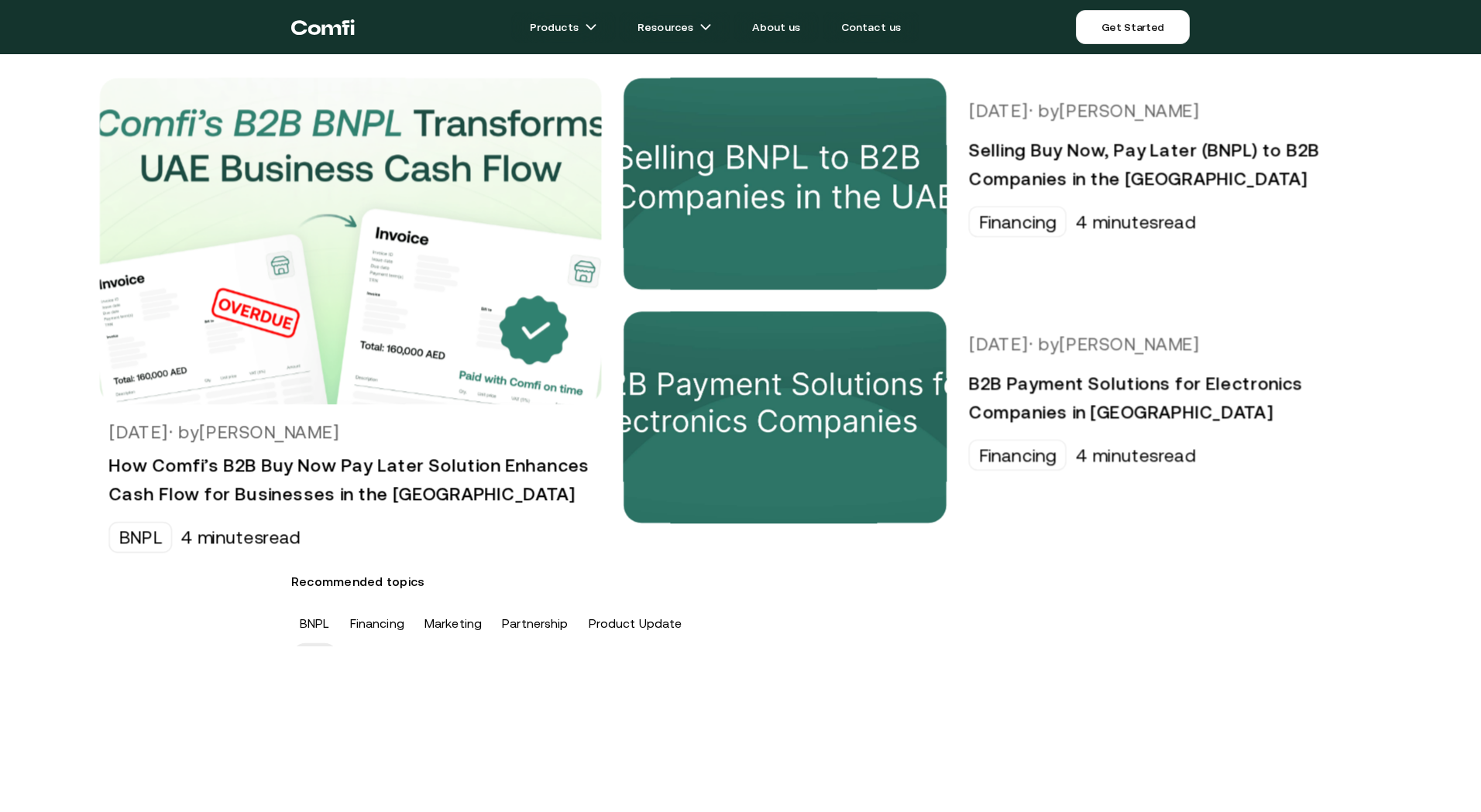
click at [316, 31] on icon "Return to the top of the Comfi home page" at bounding box center [314, 30] width 12 height 10
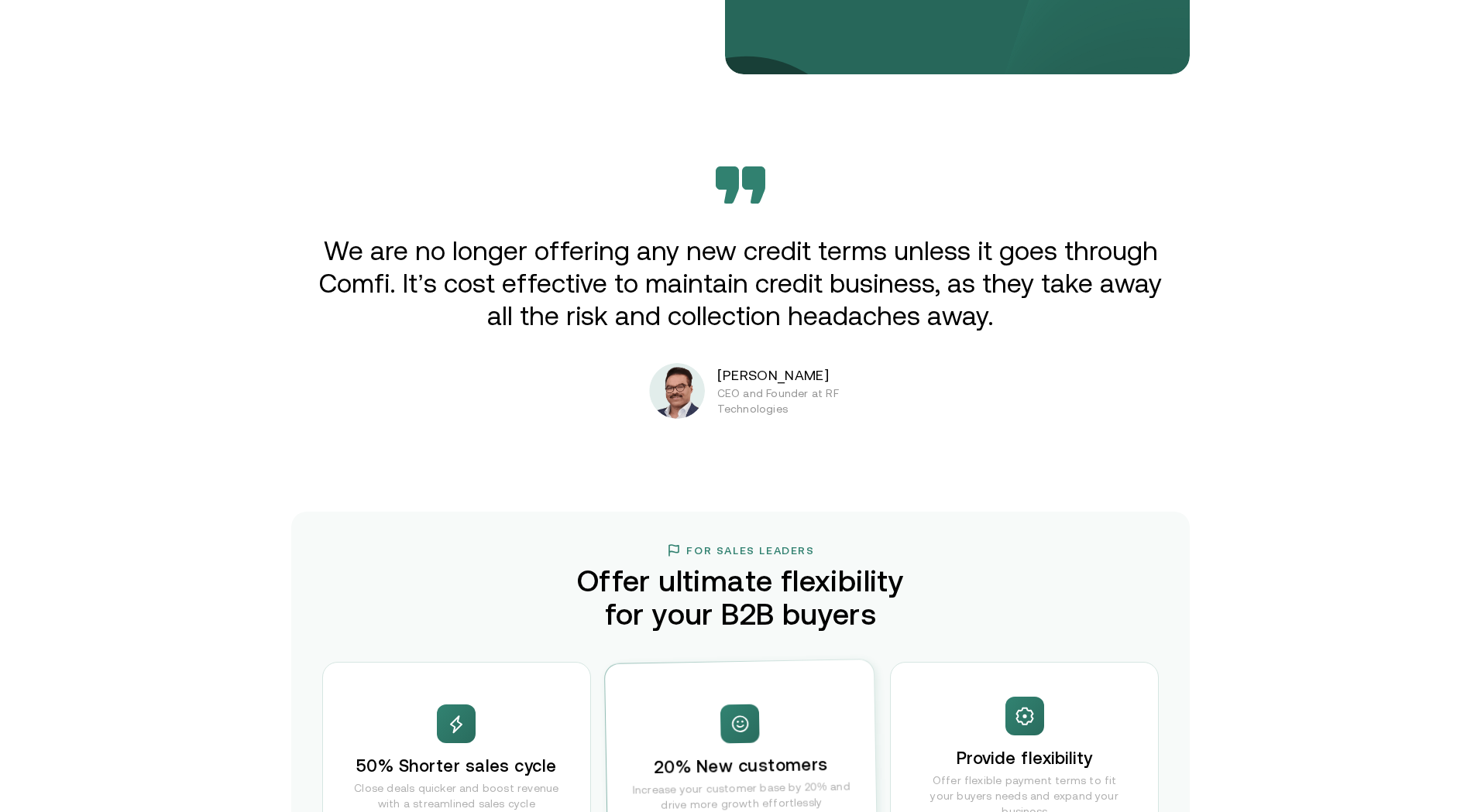
scroll to position [2708, 0]
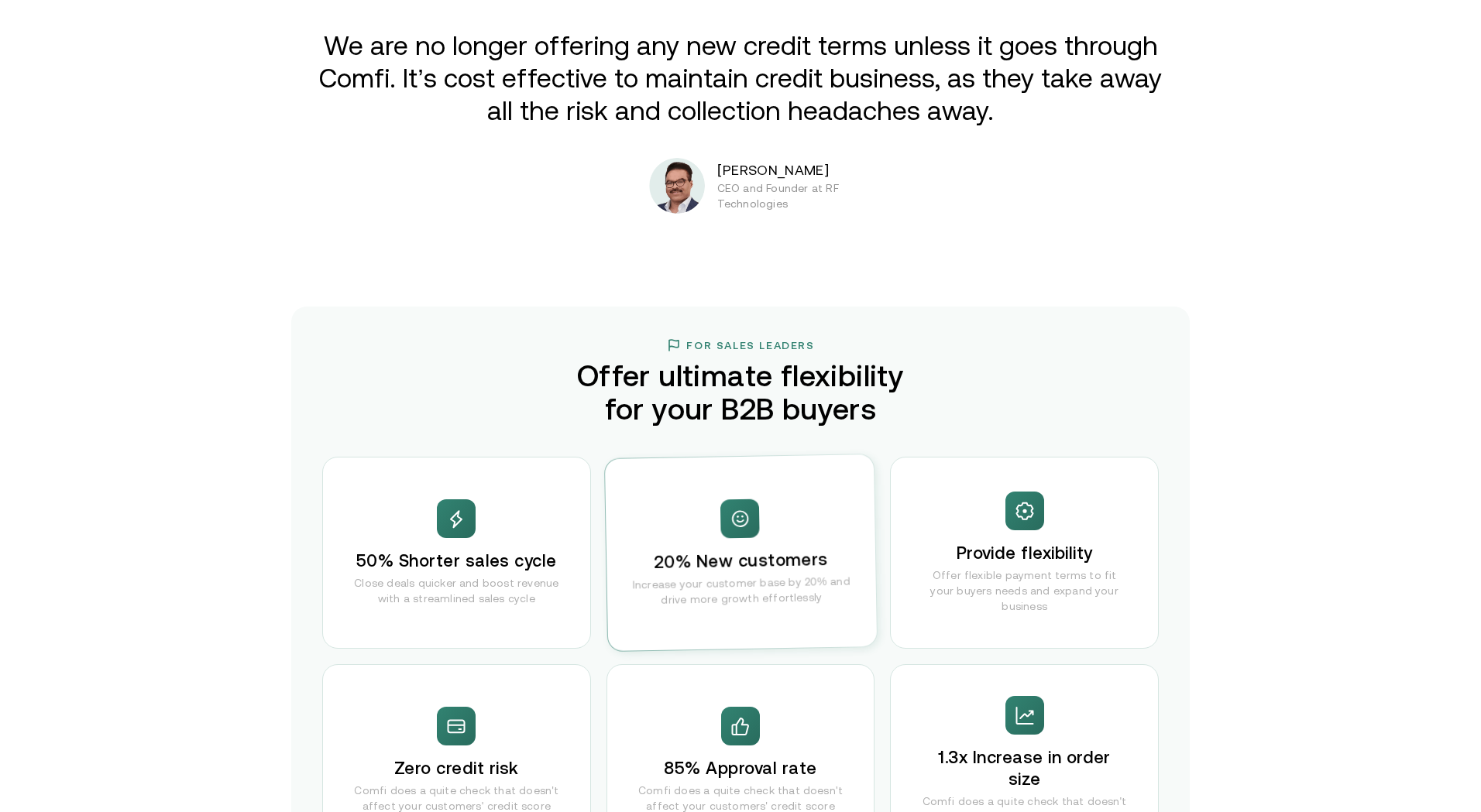
drag, startPoint x: 822, startPoint y: 536, endPoint x: 879, endPoint y: 535, distance: 57.0
click at [823, 536] on div "20% New customers Increase your customer base by 20% and drive more growth effo…" at bounding box center [740, 553] width 272 height 197
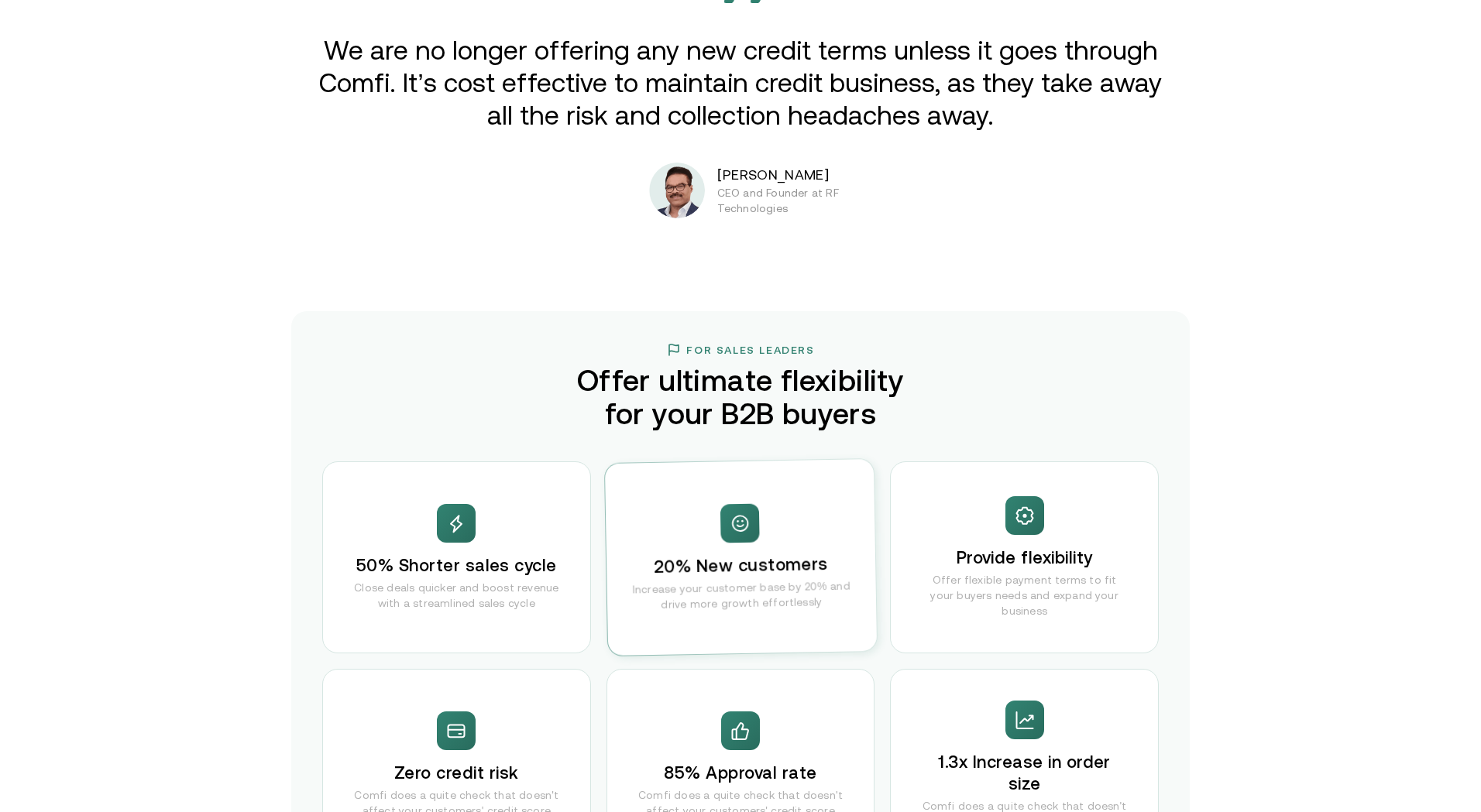
click at [1021, 528] on img at bounding box center [1024, 515] width 22 height 22
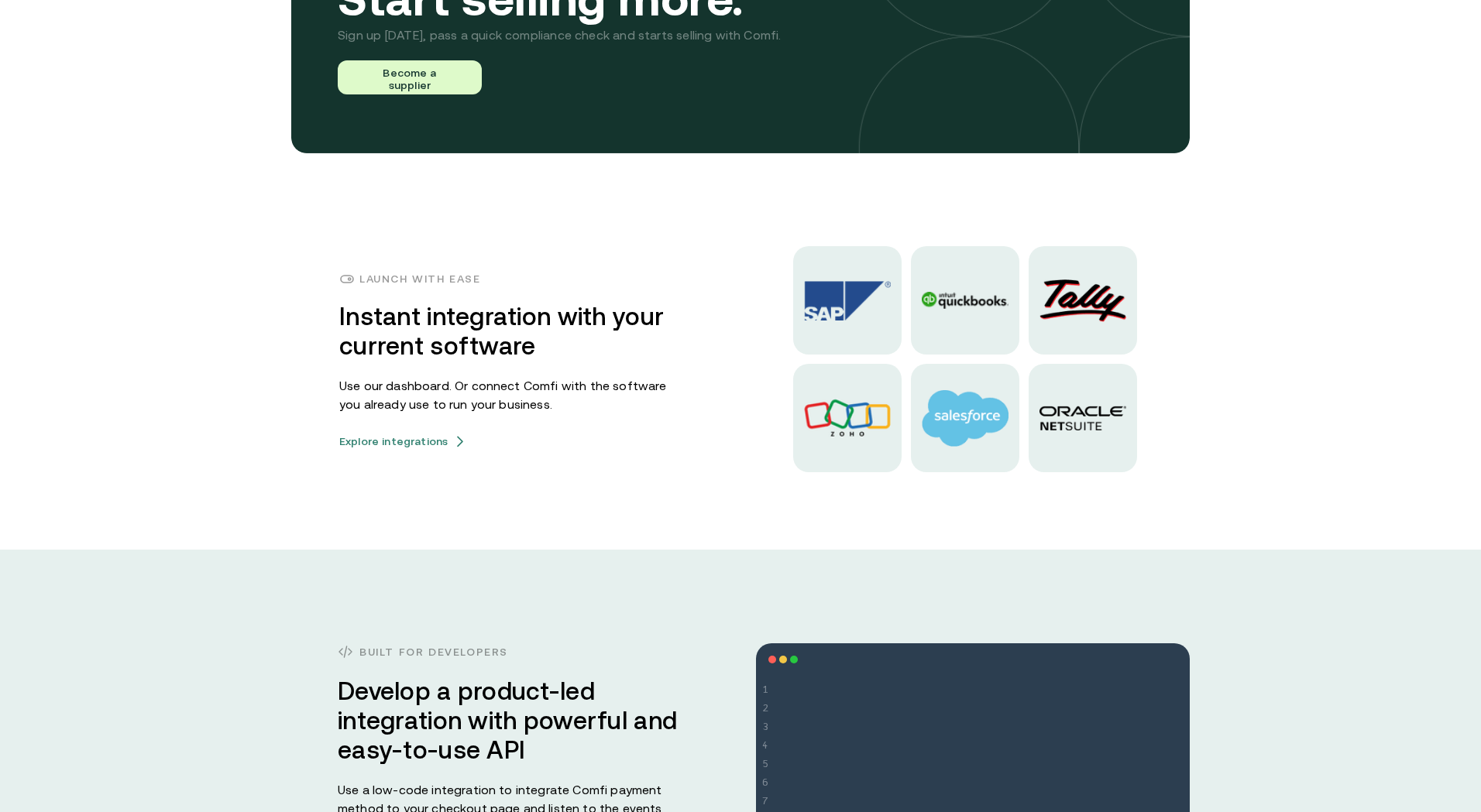
scroll to position [4053, 0]
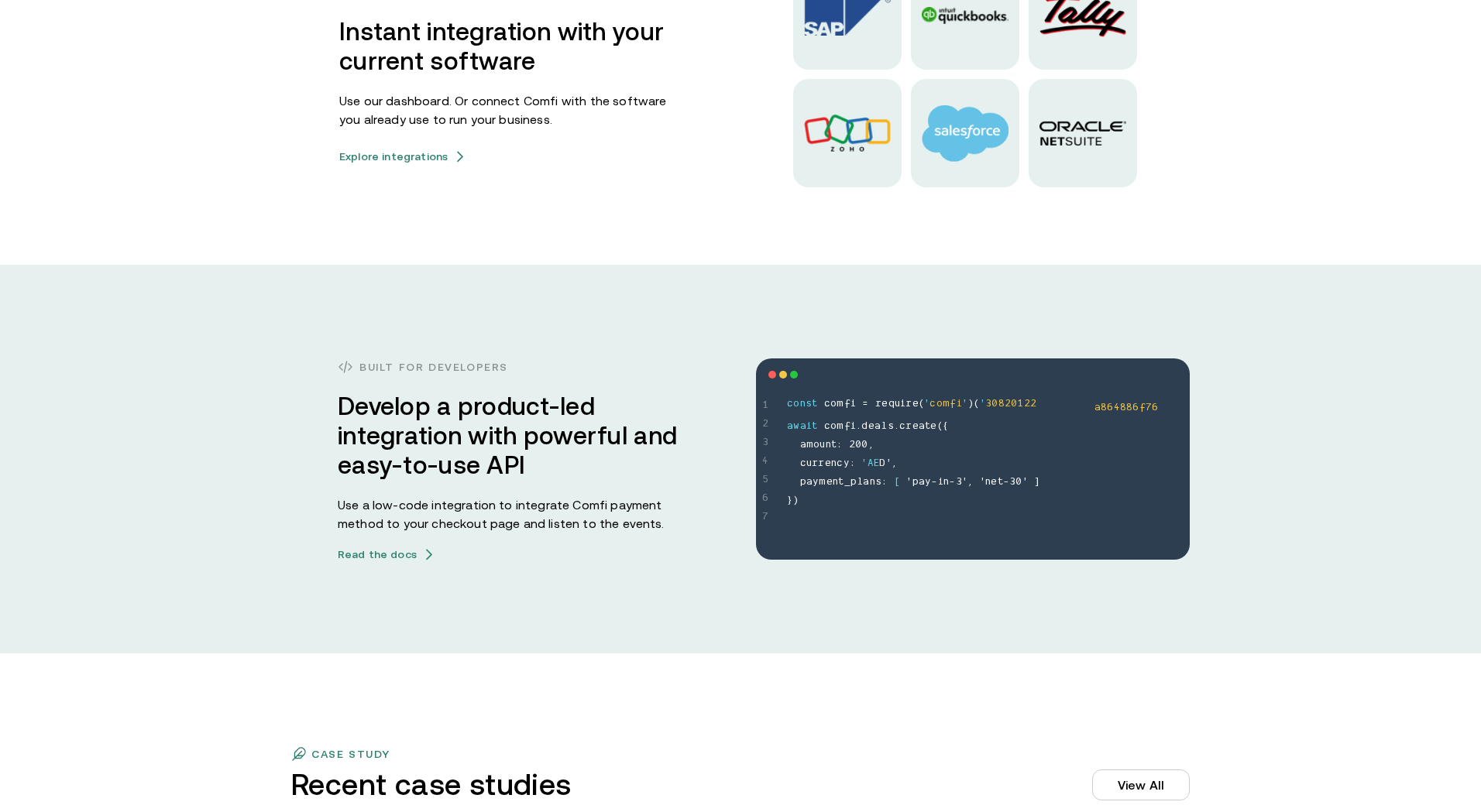
click at [973, 142] on img at bounding box center [965, 134] width 86 height 57
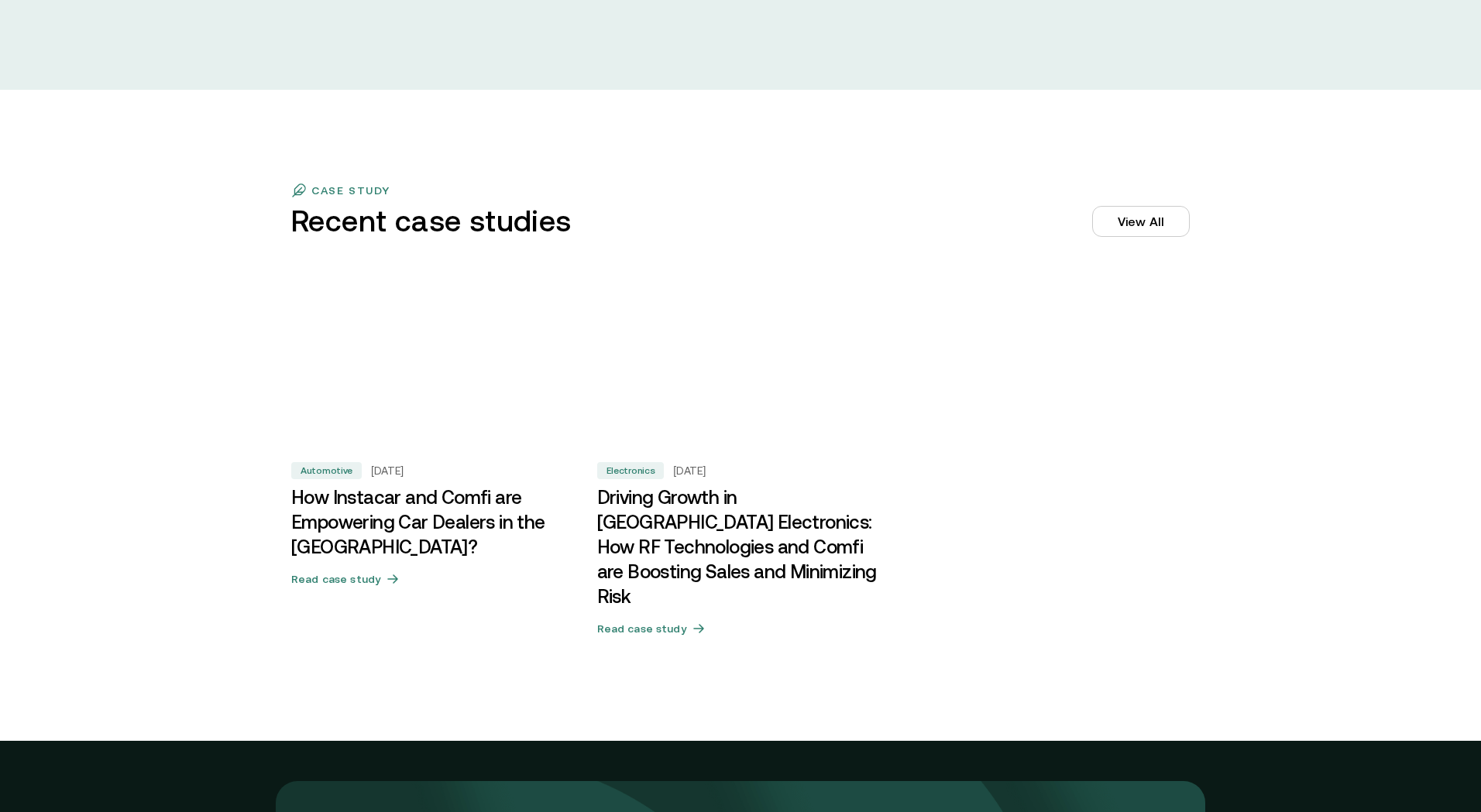
scroll to position [4622, 0]
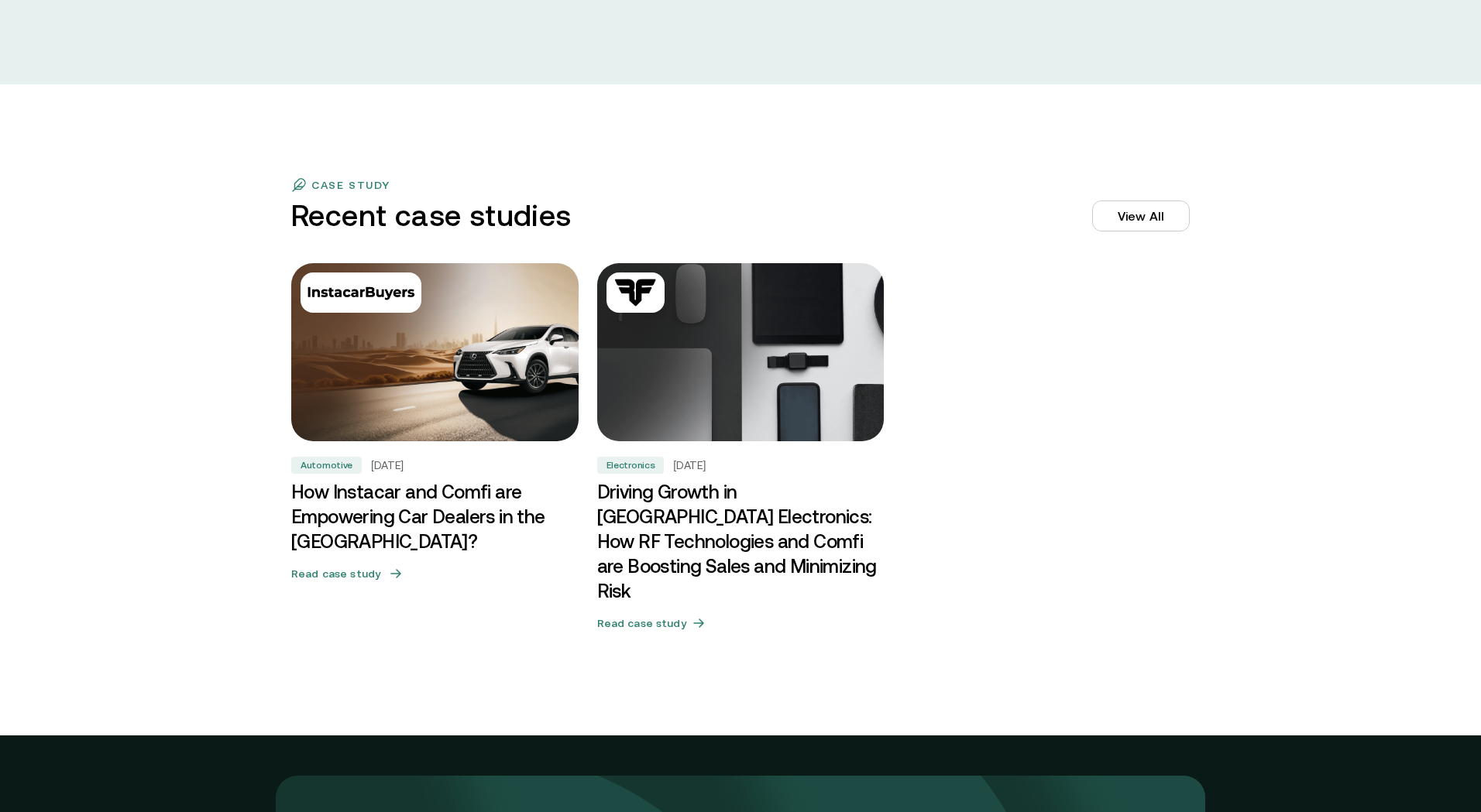
click at [440, 513] on h3 "How Instacar and Comfi are Empowering Car Dealers in the [GEOGRAPHIC_DATA]?" at bounding box center [434, 517] width 287 height 74
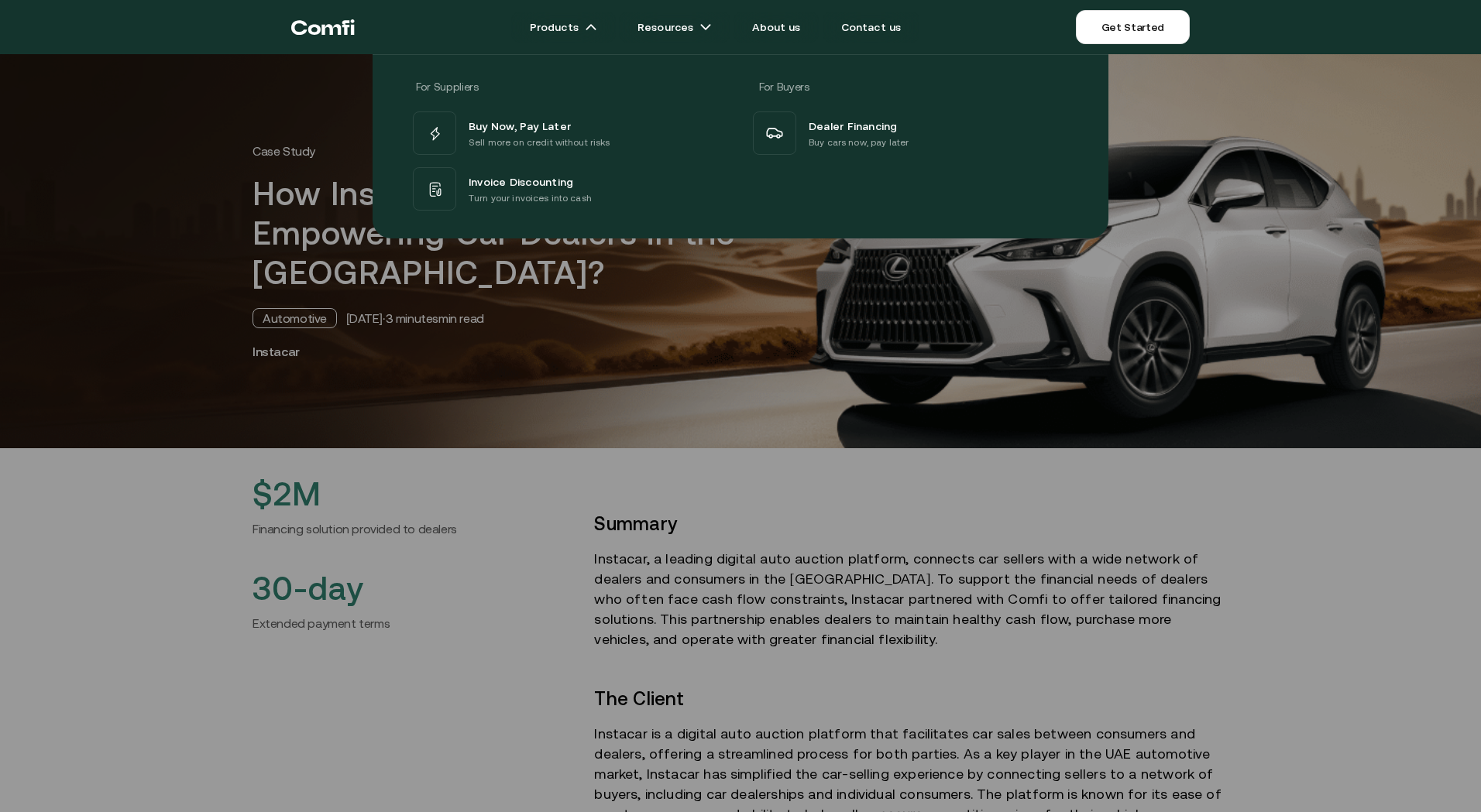
click at [338, 26] on icon "Return to the top of the Comfi home page" at bounding box center [331, 29] width 19 height 11
